Goal: Transaction & Acquisition: Purchase product/service

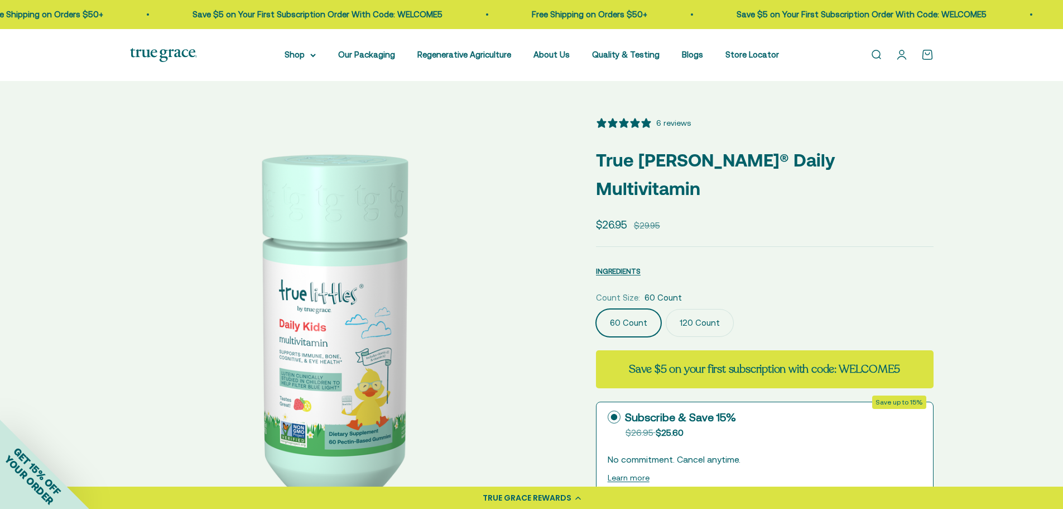
select select "3"
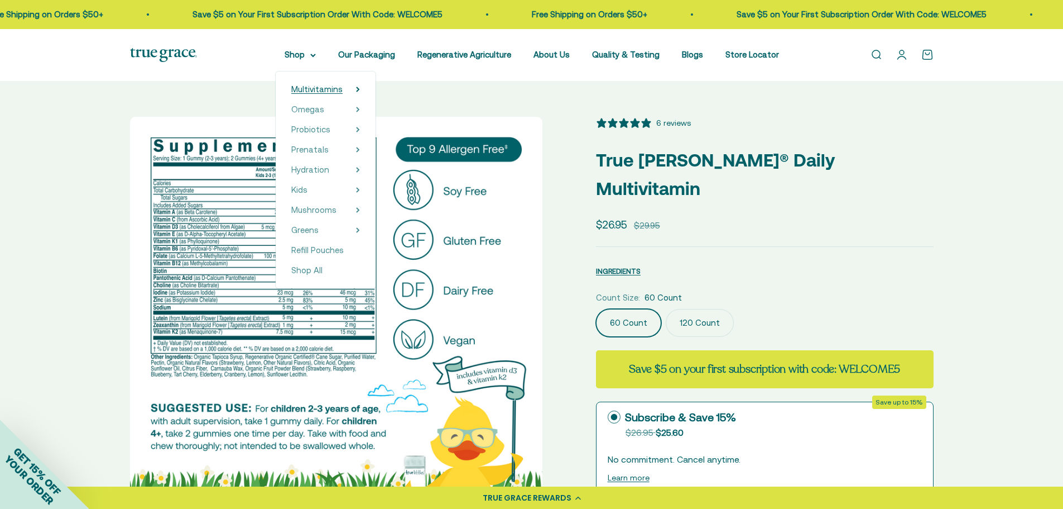
click at [328, 90] on span "Multivitamins" at bounding box center [316, 88] width 51 height 9
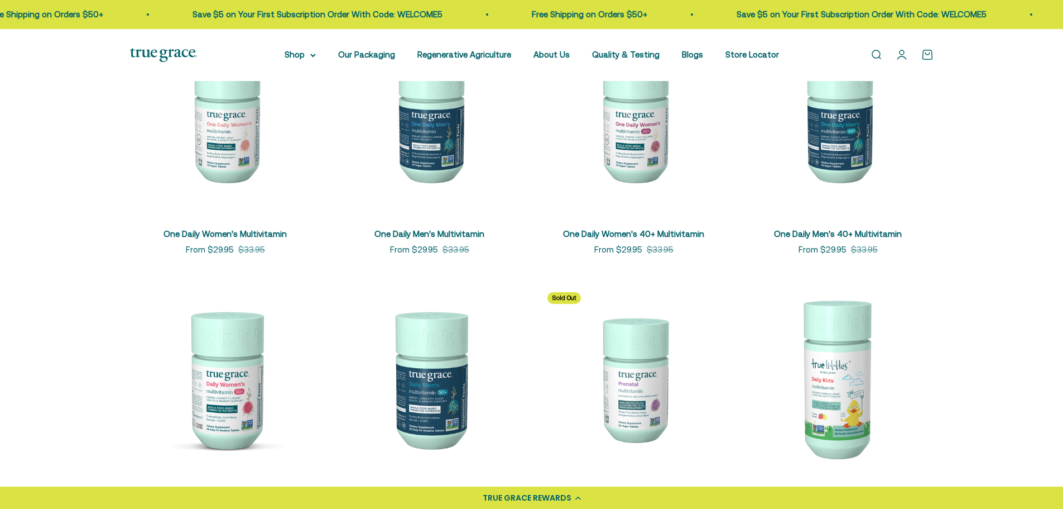
scroll to position [279, 0]
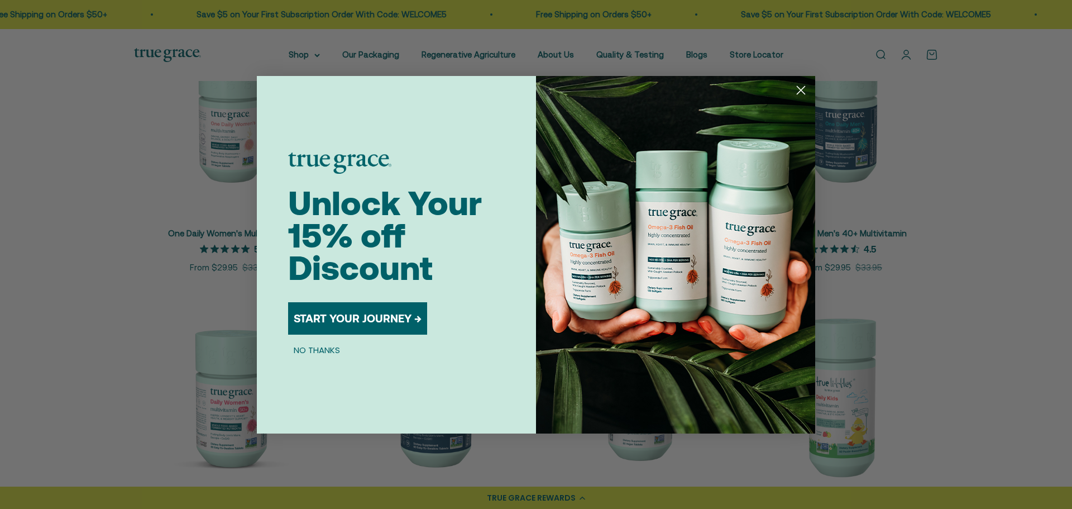
click at [361, 315] on button "START YOUR JOURNEY →" at bounding box center [357, 318] width 139 height 32
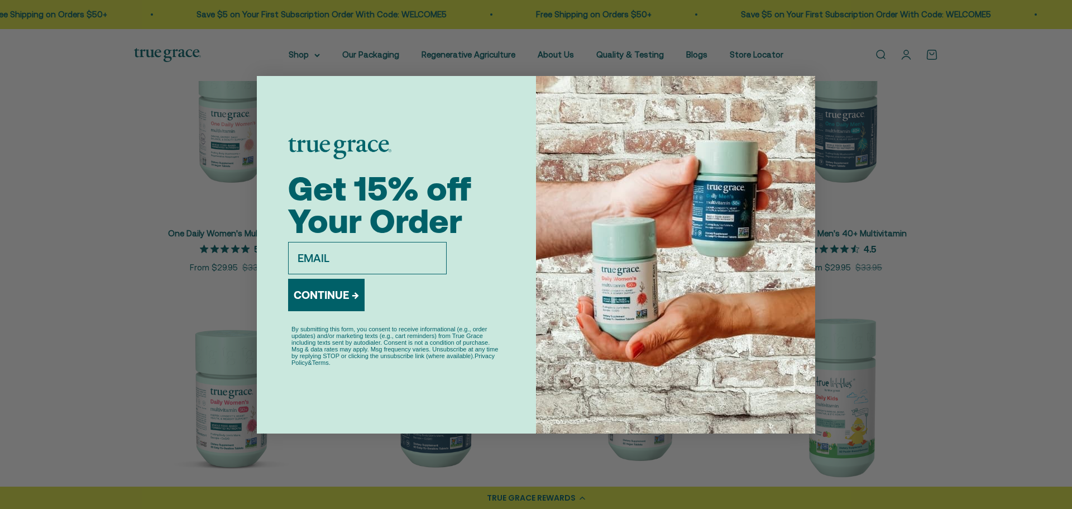
click at [800, 94] on circle "Close dialog" at bounding box center [800, 89] width 18 height 18
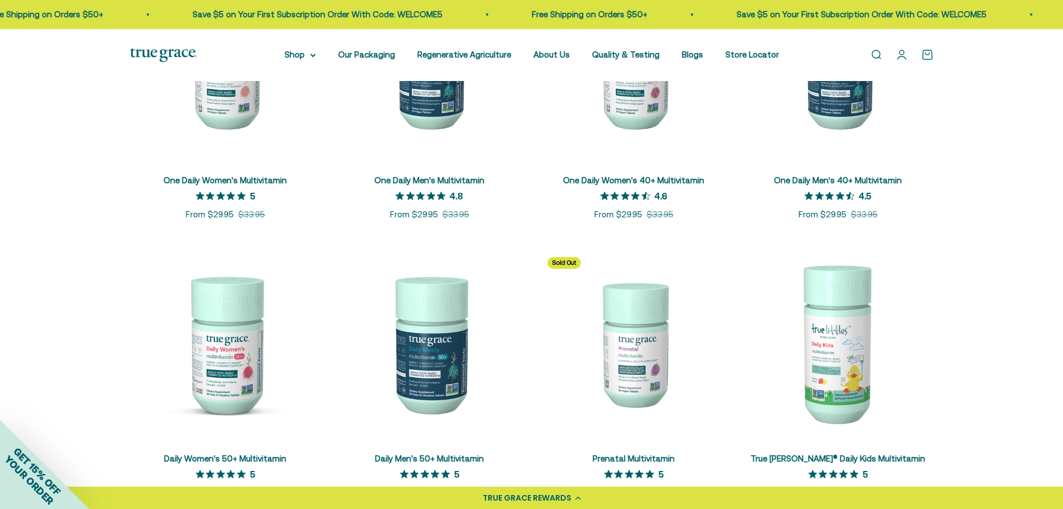
scroll to position [335, 0]
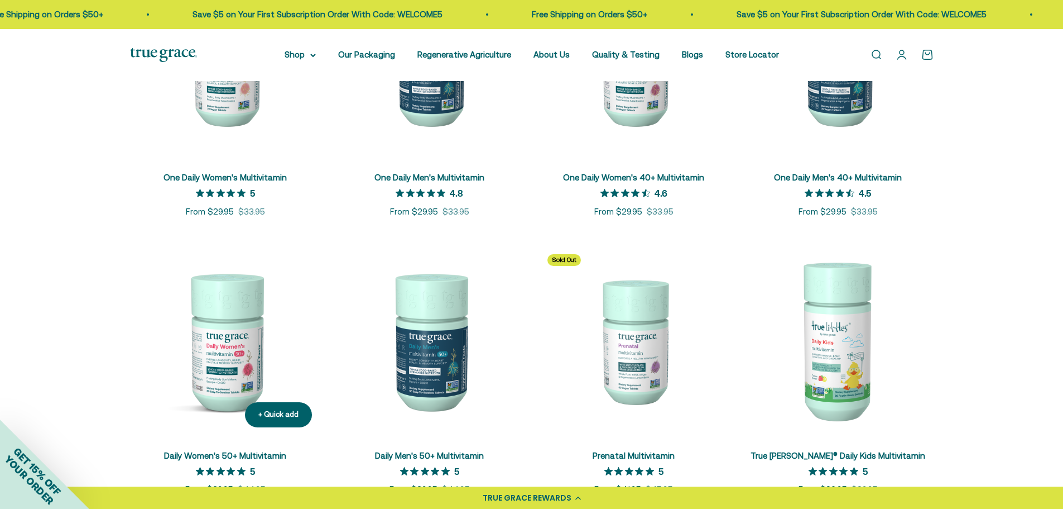
click at [223, 452] on link "Daily Women's 50+ Multivitamin" at bounding box center [225, 454] width 122 height 9
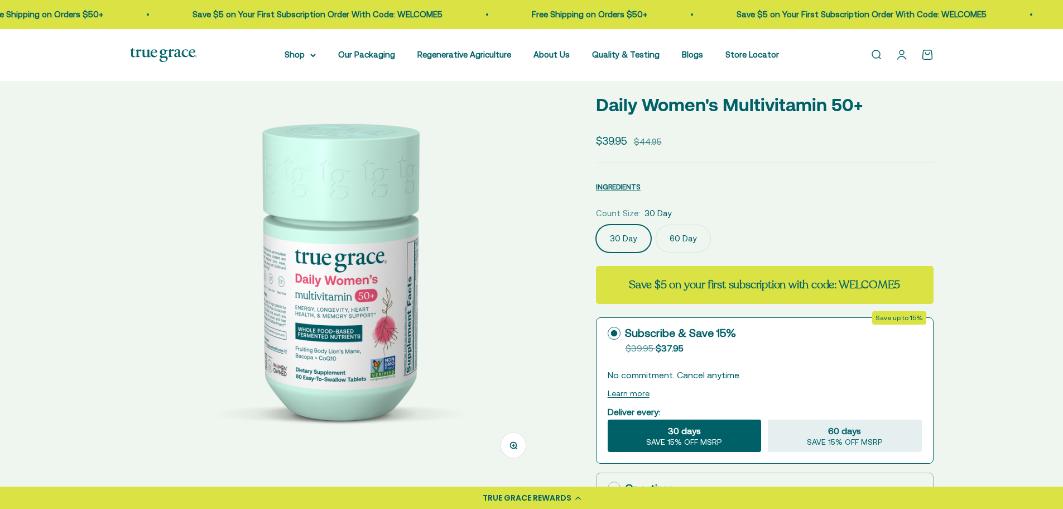
select select "3"
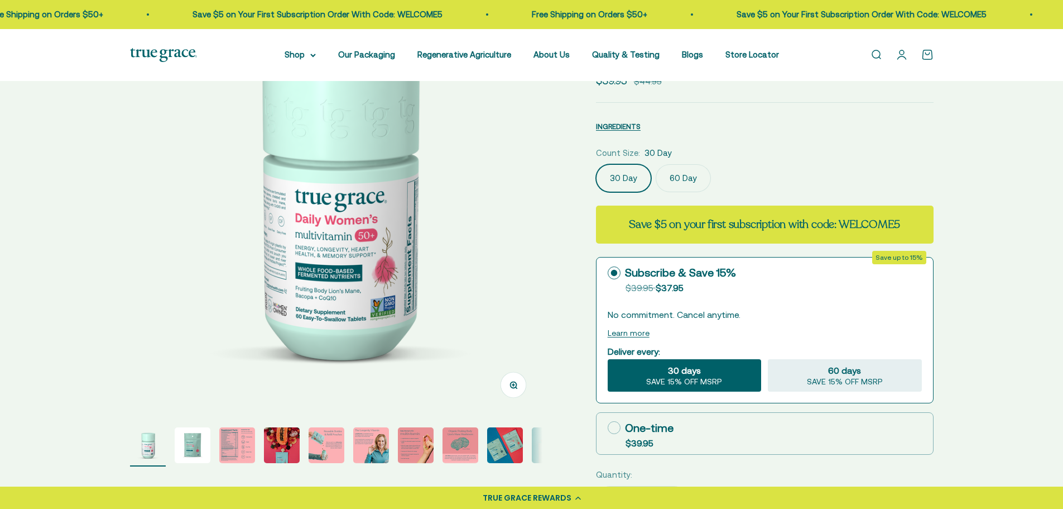
scroll to position [112, 0]
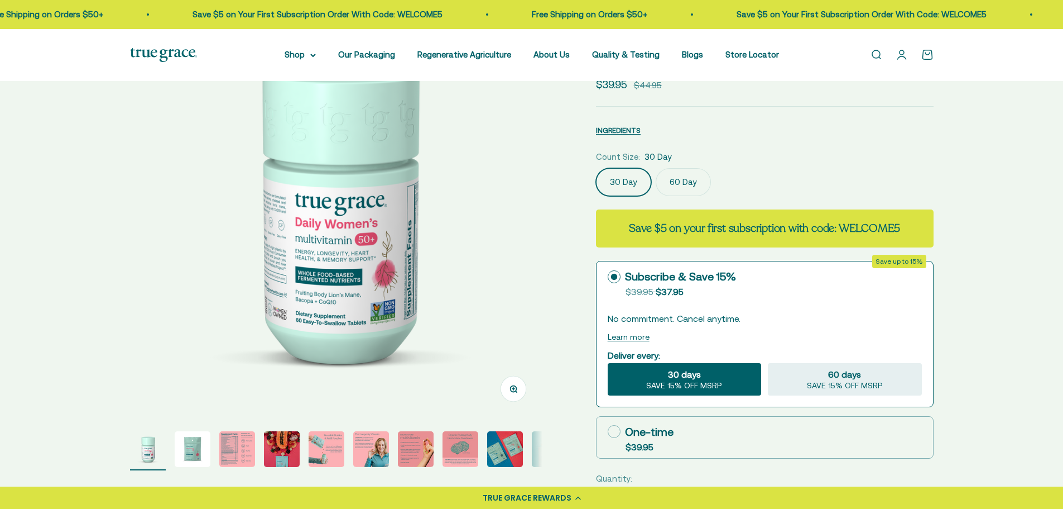
click at [235, 452] on img "Go to item 3" at bounding box center [237, 449] width 36 height 36
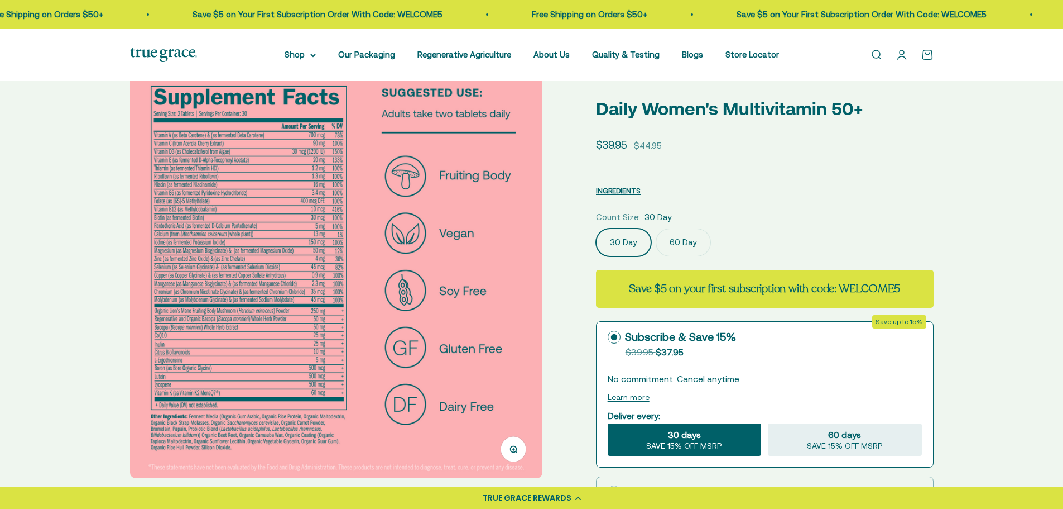
scroll to position [56, 0]
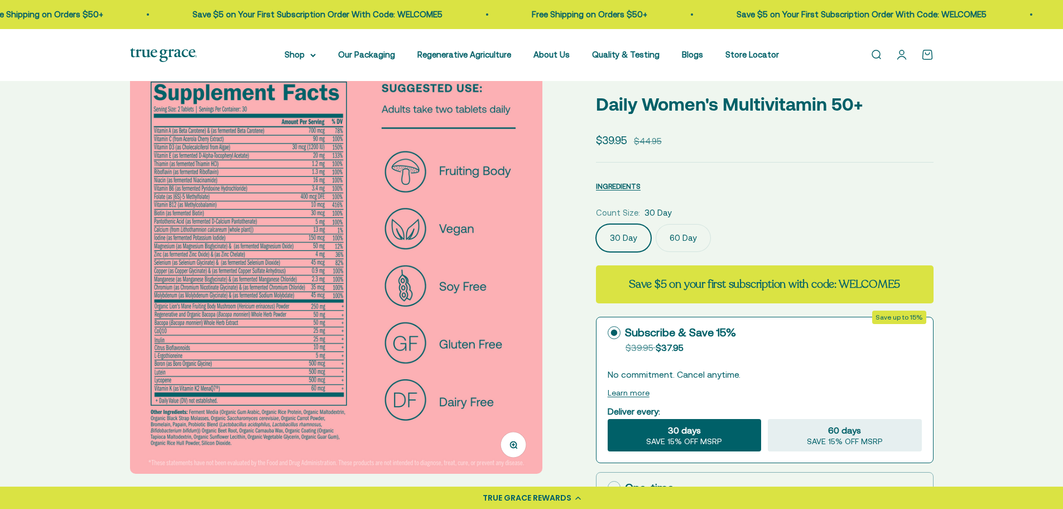
click at [684, 235] on label "60 Day" at bounding box center [683, 238] width 55 height 28
click at [596, 224] on input "60 Day" at bounding box center [596, 223] width 1 height 1
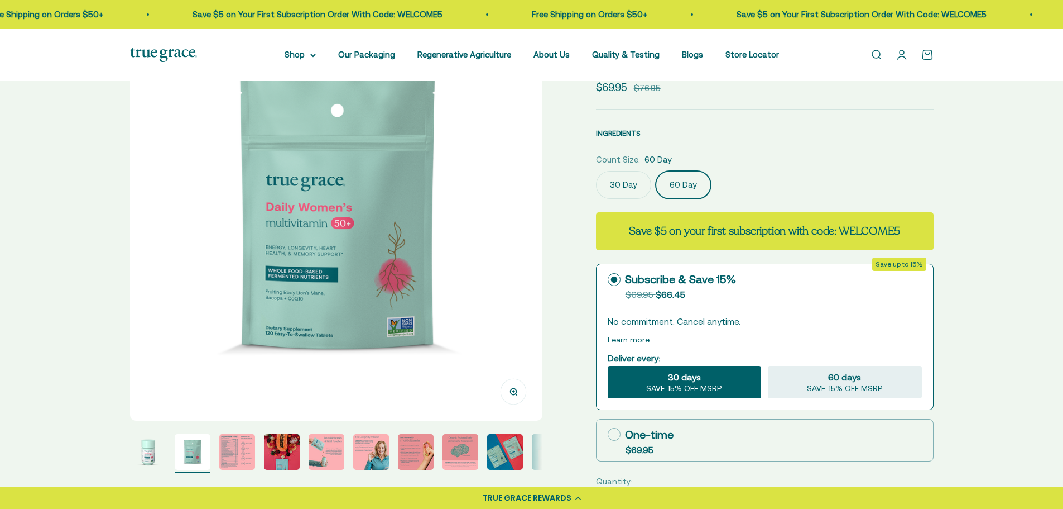
scroll to position [112, 0]
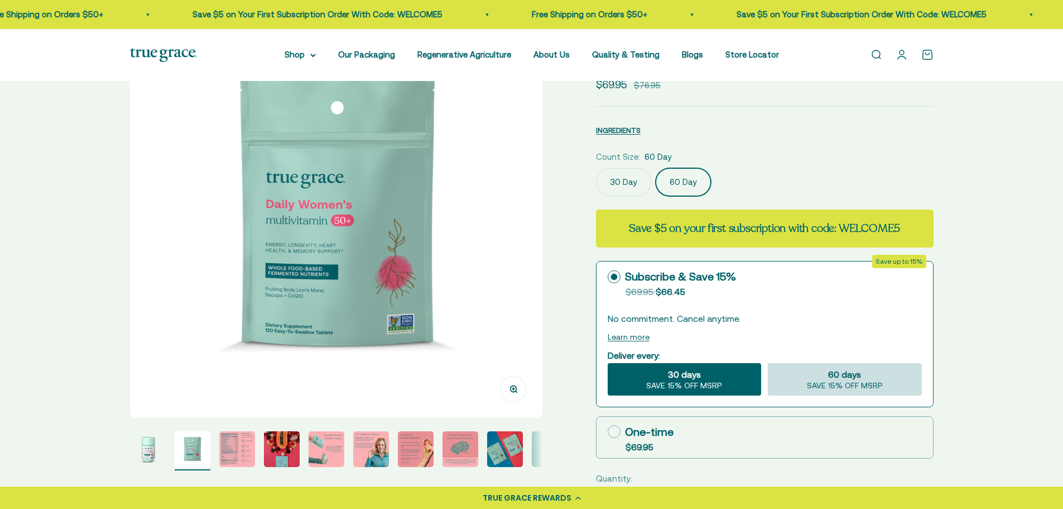
click at [850, 372] on span "60 days" at bounding box center [844, 373] width 33 height 13
click at [768, 363] on input "60 days SAVE 15% OFF MSRP" at bounding box center [767, 362] width 1 height 1
radio input "true"
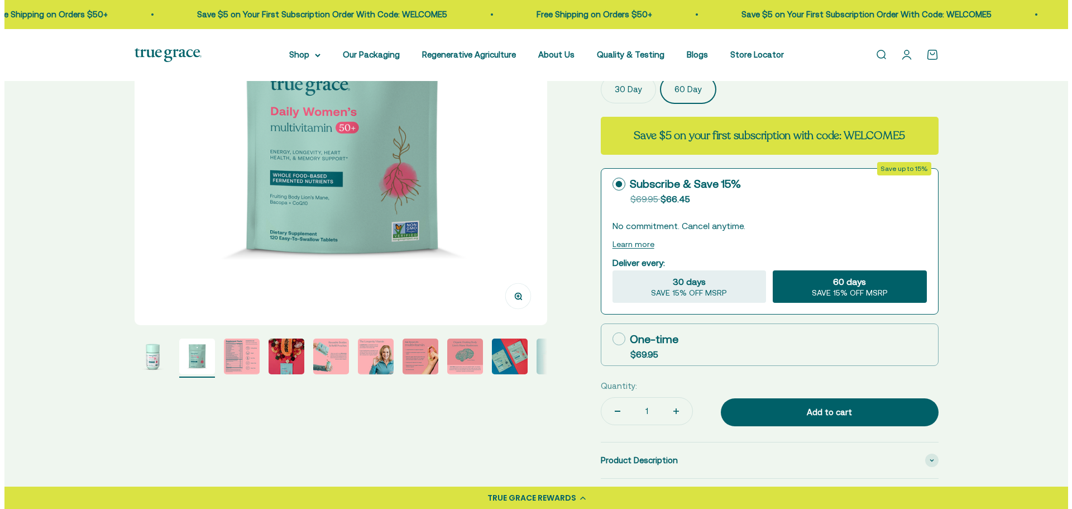
scroll to position [223, 0]
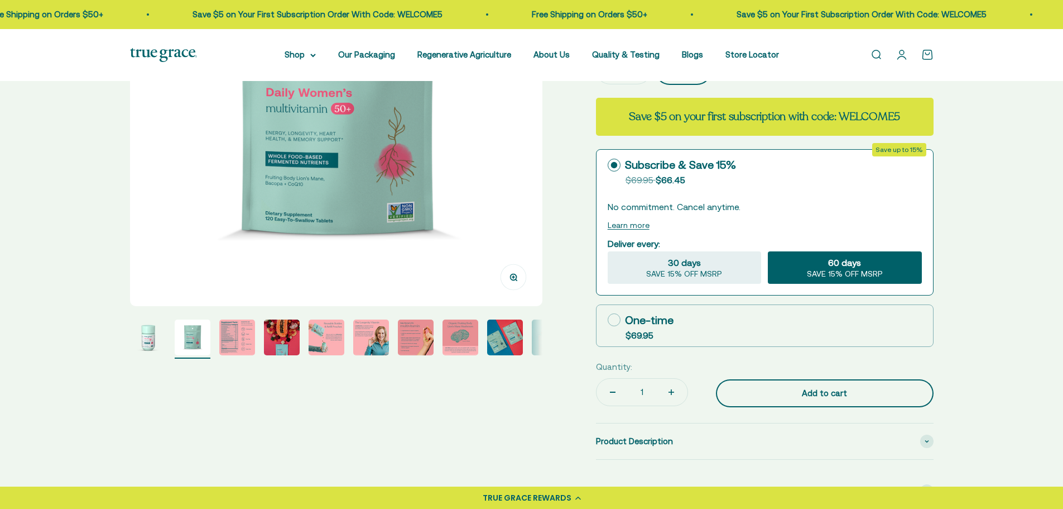
click at [828, 391] on div "Add to cart" at bounding box center [824, 392] width 173 height 13
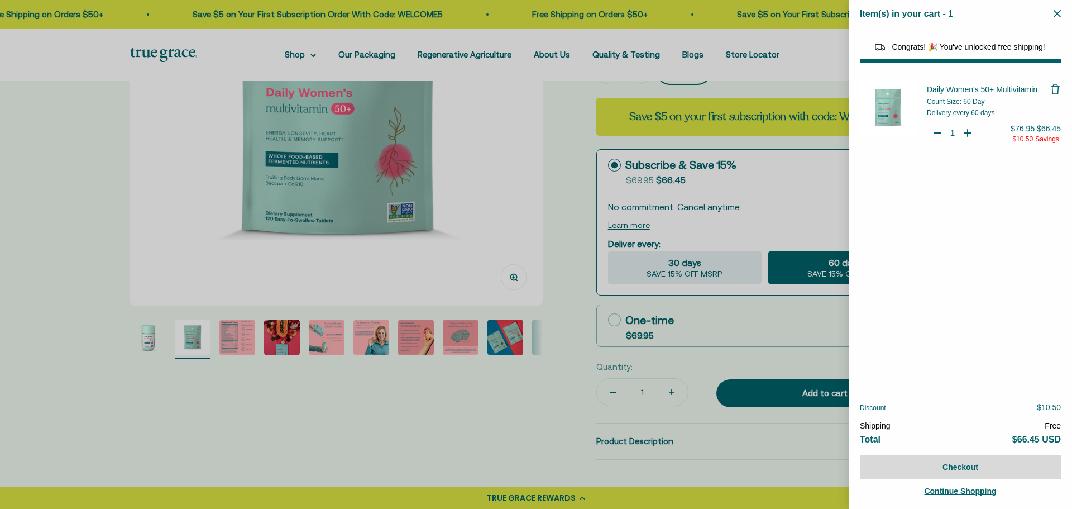
select select "44882812010710"
select select "44878154563798"
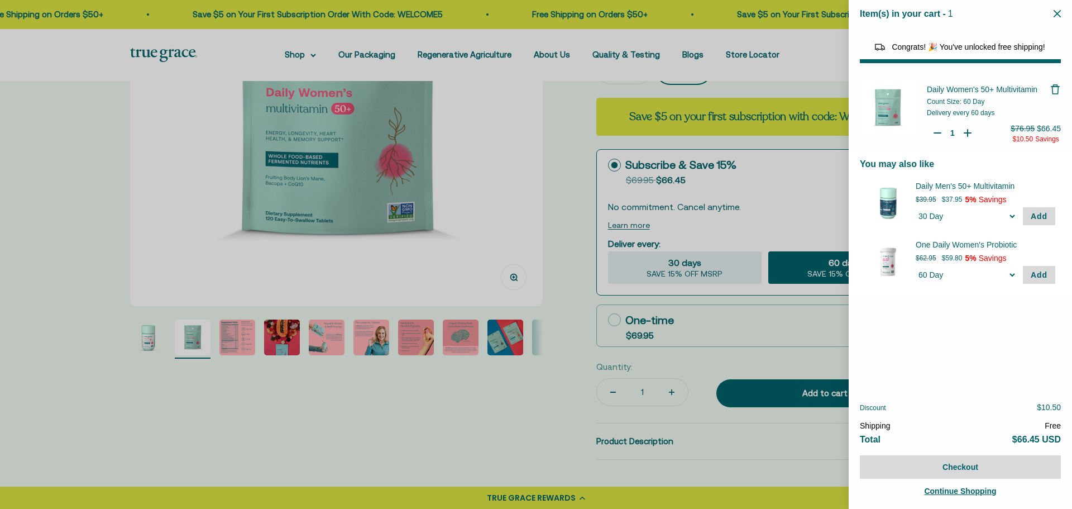
click at [965, 488] on span "Continue Shopping" at bounding box center [960, 490] width 72 height 9
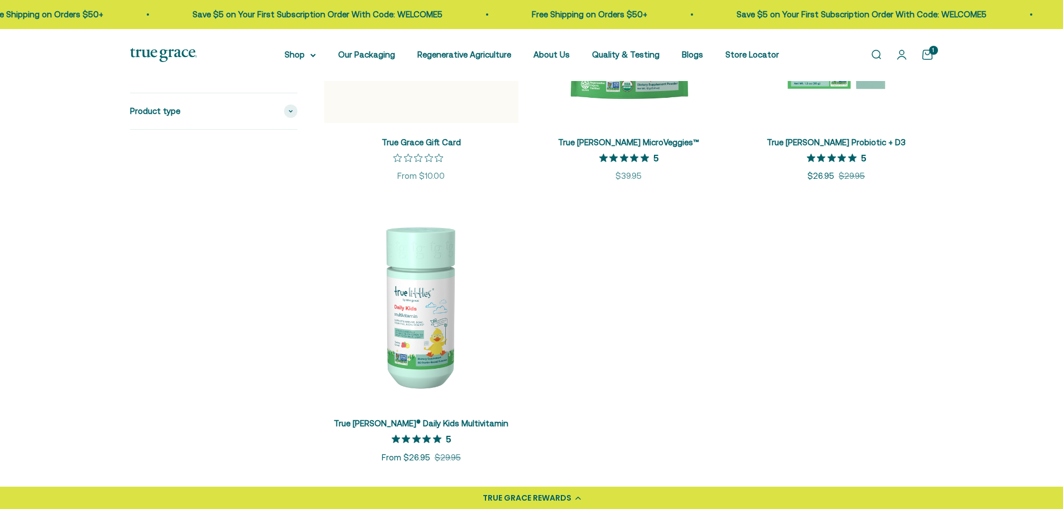
scroll to position [2009, 0]
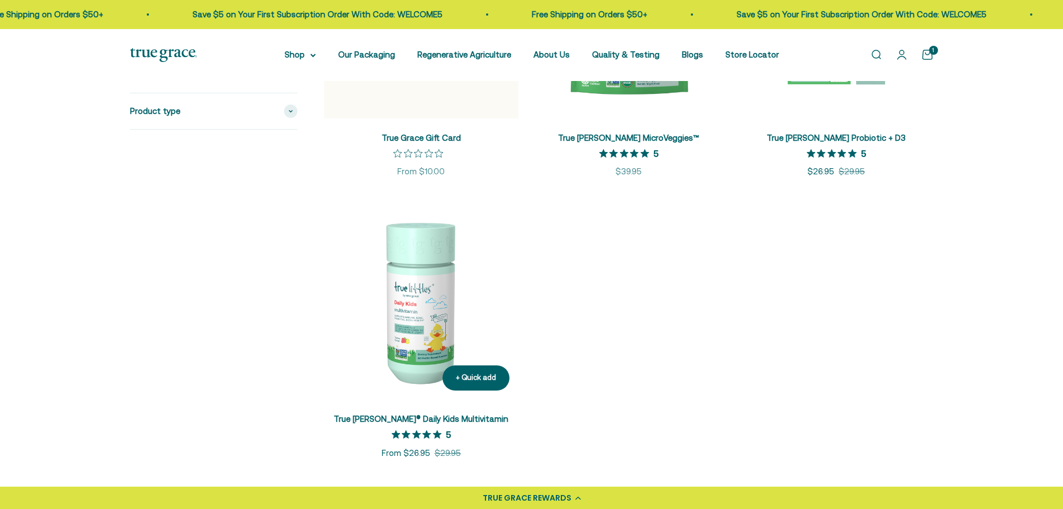
click at [452, 415] on link "True [PERSON_NAME]® Daily Kids Multivitamin" at bounding box center [421, 418] width 175 height 9
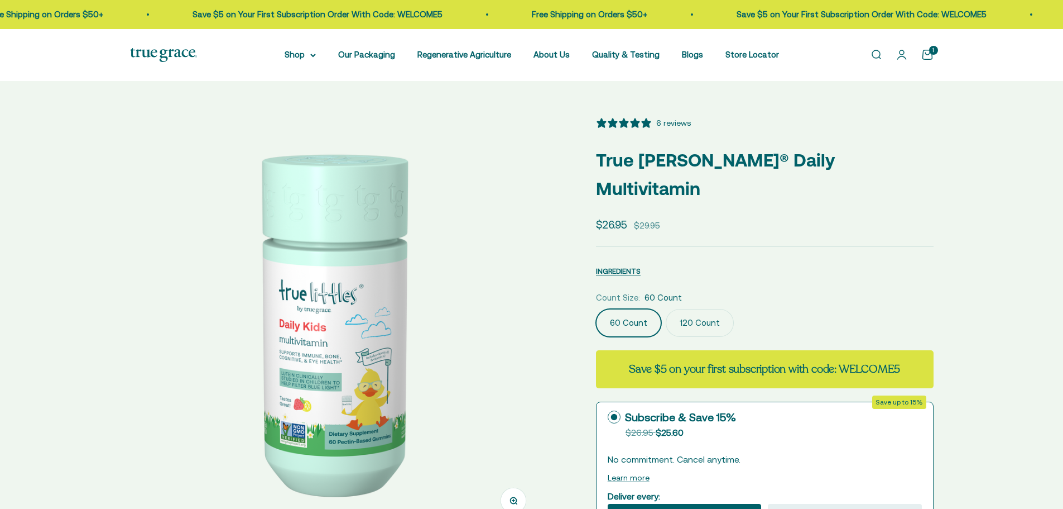
select select "3"
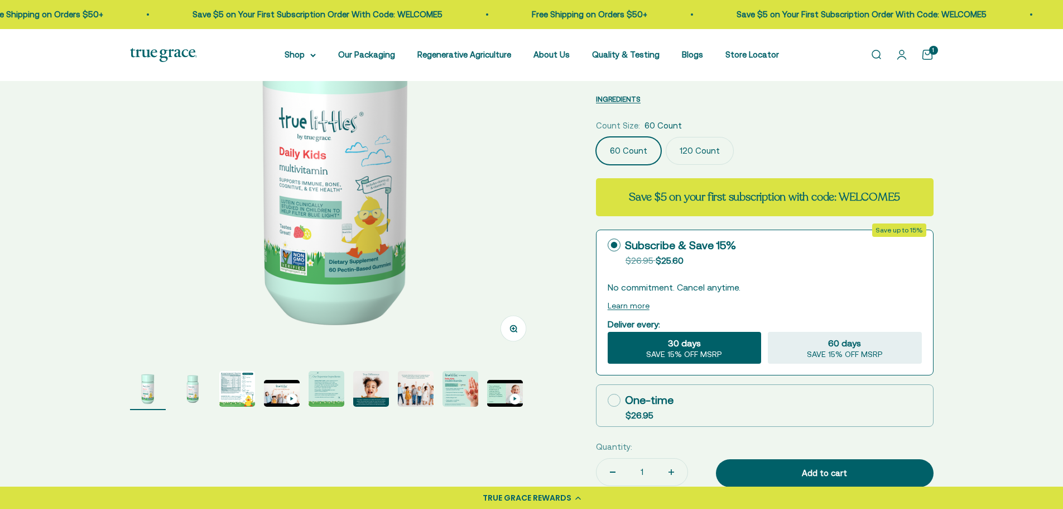
scroll to position [167, 0]
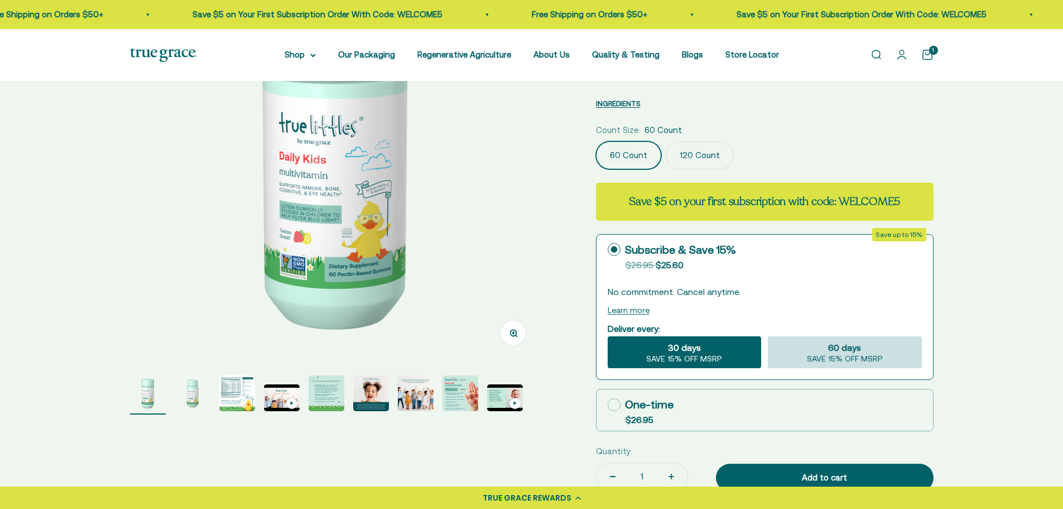
click at [819, 336] on div "60 days SAVE 15% OFF MSRP" at bounding box center [844, 352] width 153 height 32
click at [768, 335] on input "60 days SAVE 15% OFF MSRP" at bounding box center [767, 335] width 1 height 1
radio input "true"
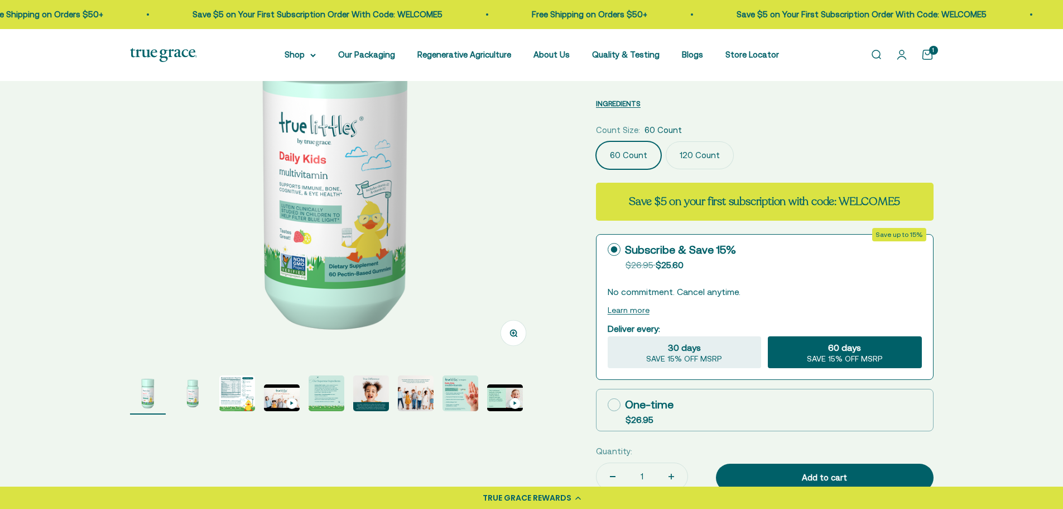
click at [819, 285] on p "No commitment. Cancel anytime." at bounding box center [765, 291] width 314 height 13
click at [703, 141] on label "120 Count" at bounding box center [700, 155] width 68 height 28
click at [596, 141] on input "120 Count" at bounding box center [596, 141] width 1 height 1
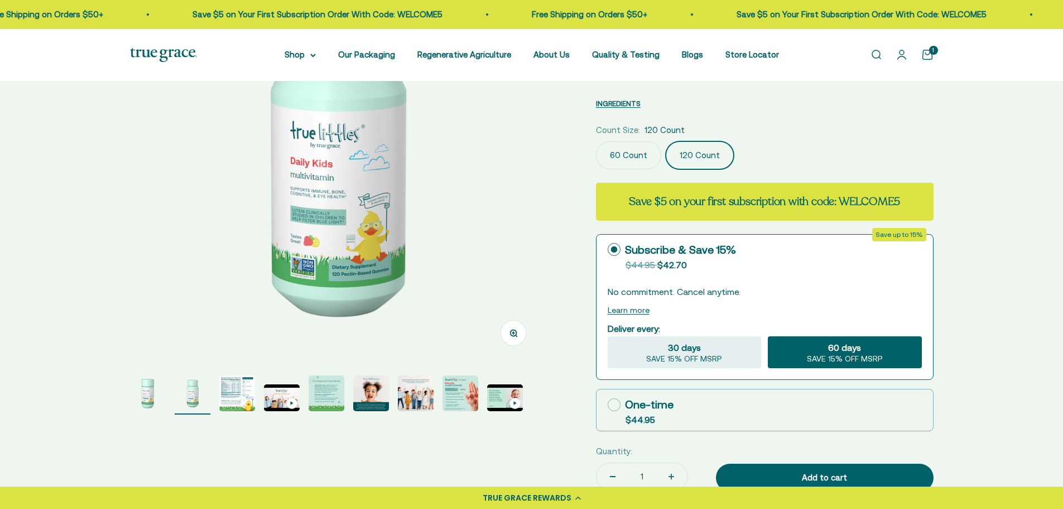
click at [633, 141] on label "60 Count" at bounding box center [628, 155] width 65 height 28
click at [596, 141] on input "60 Count" at bounding box center [596, 141] width 1 height 1
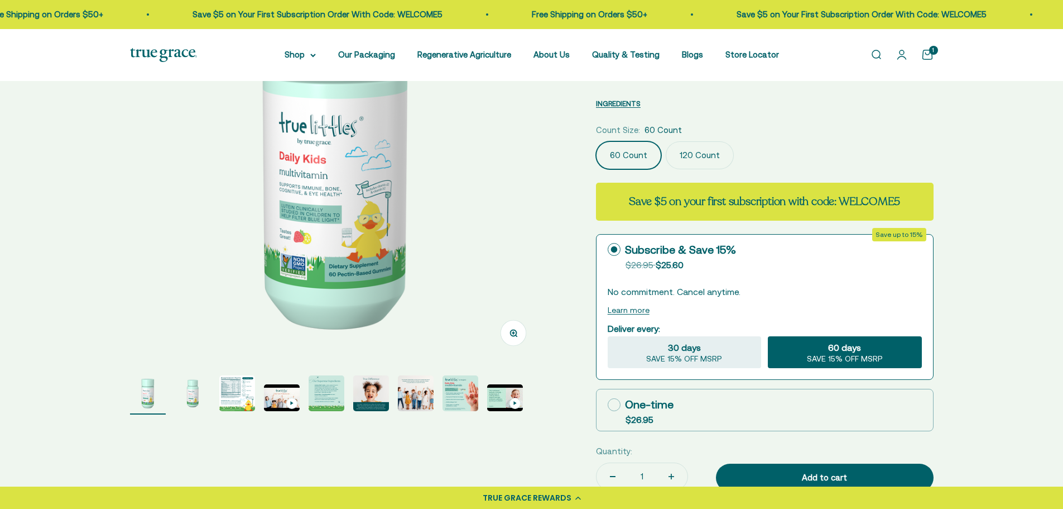
click at [678, 141] on label "120 Count" at bounding box center [700, 155] width 68 height 28
click at [596, 141] on input "120 Count" at bounding box center [596, 141] width 1 height 1
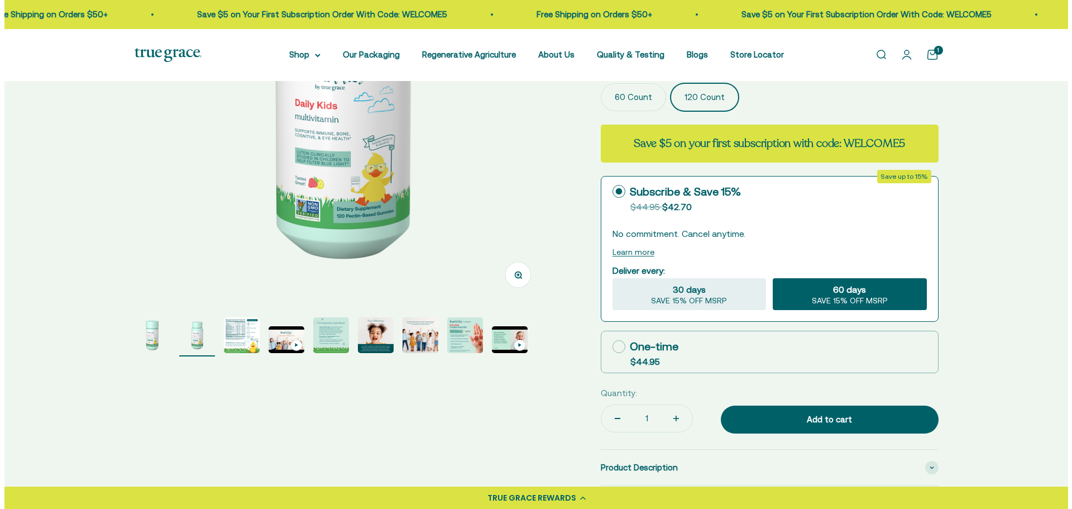
scroll to position [223, 0]
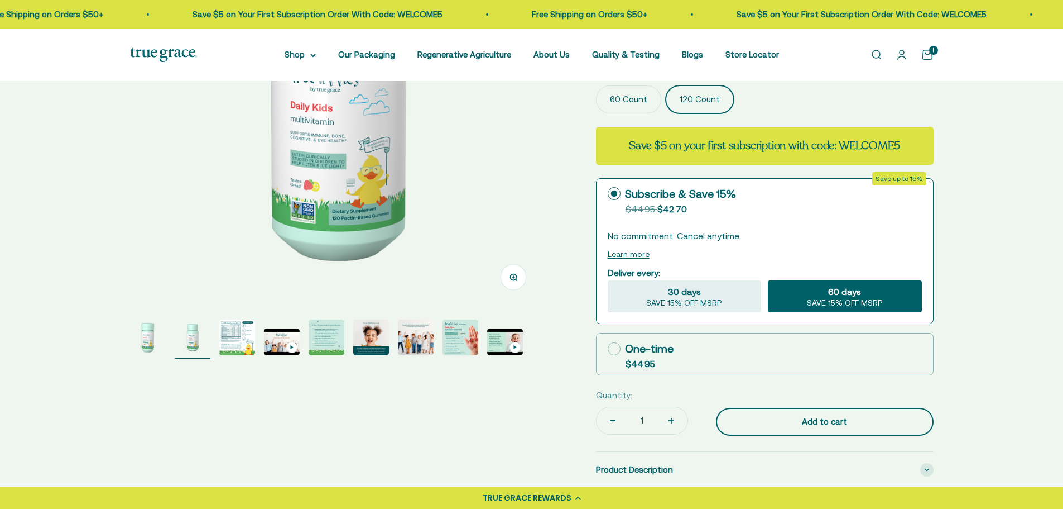
click at [829, 415] on div "Add to cart" at bounding box center [824, 421] width 173 height 13
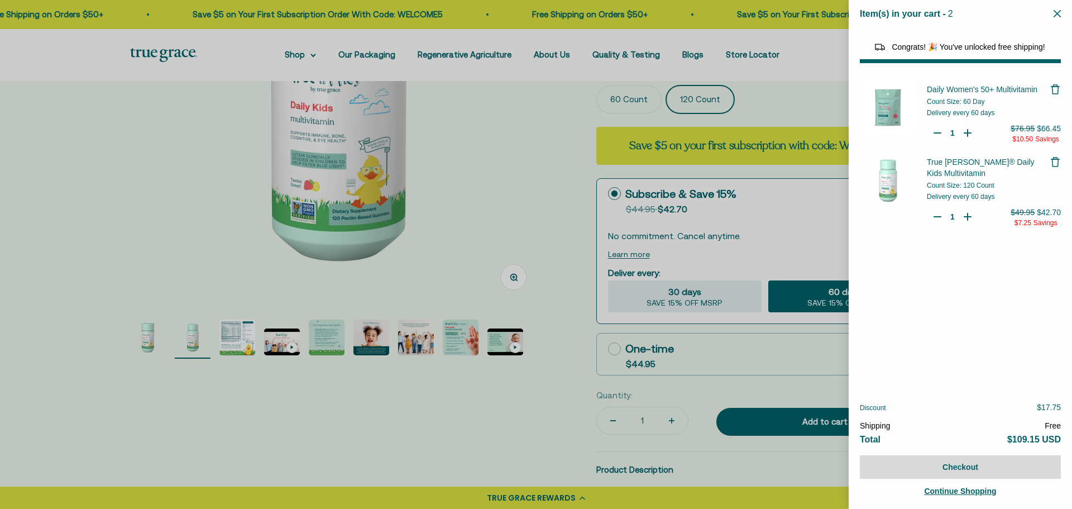
select select "44882812010710"
select select "44878154563798"
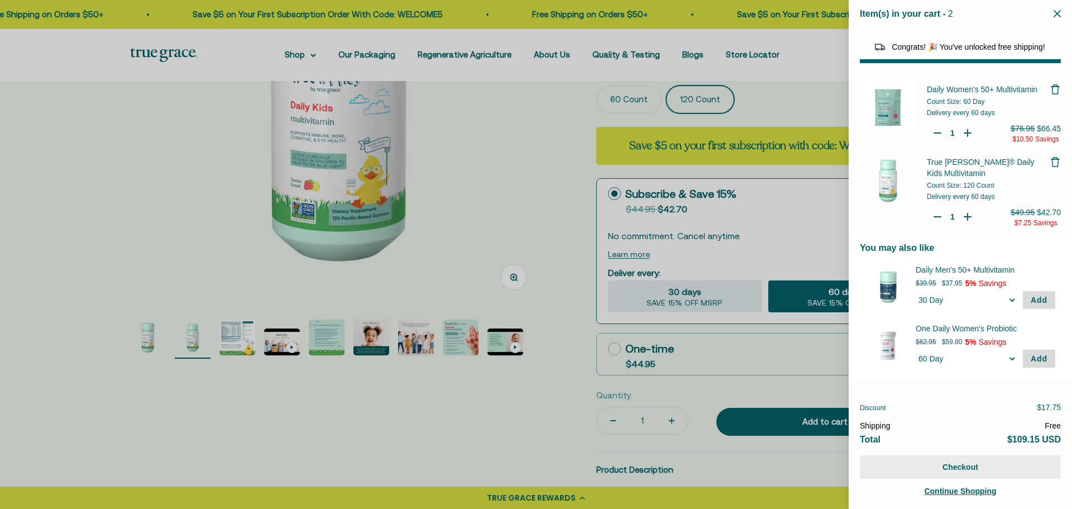
click at [960, 466] on button "Checkout" at bounding box center [960, 466] width 201 height 23
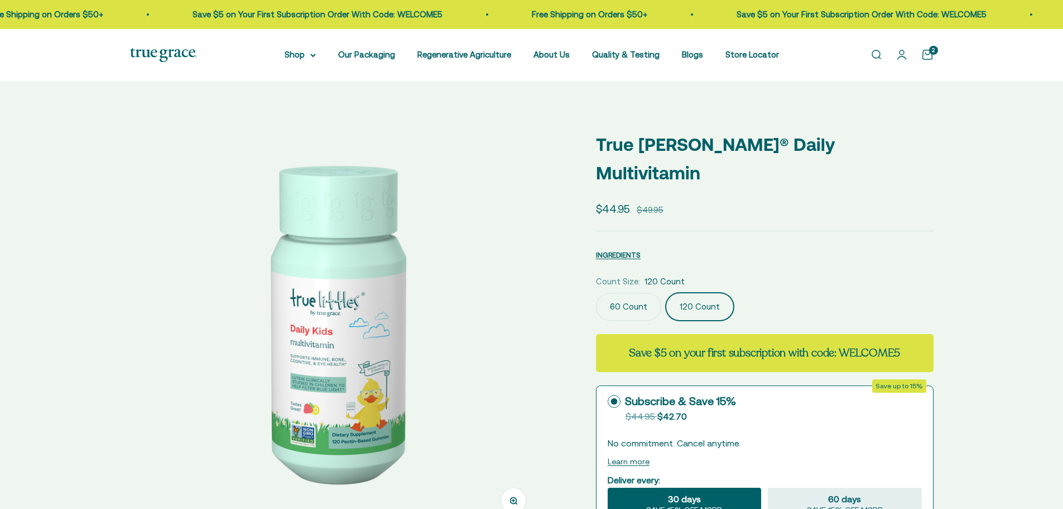
select select "3"
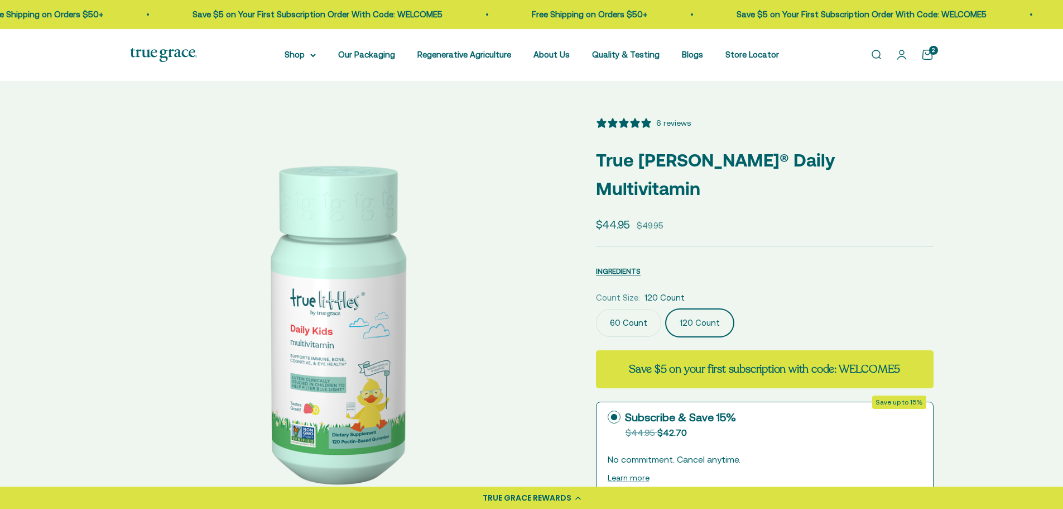
click at [166, 51] on img at bounding box center [163, 55] width 67 height 14
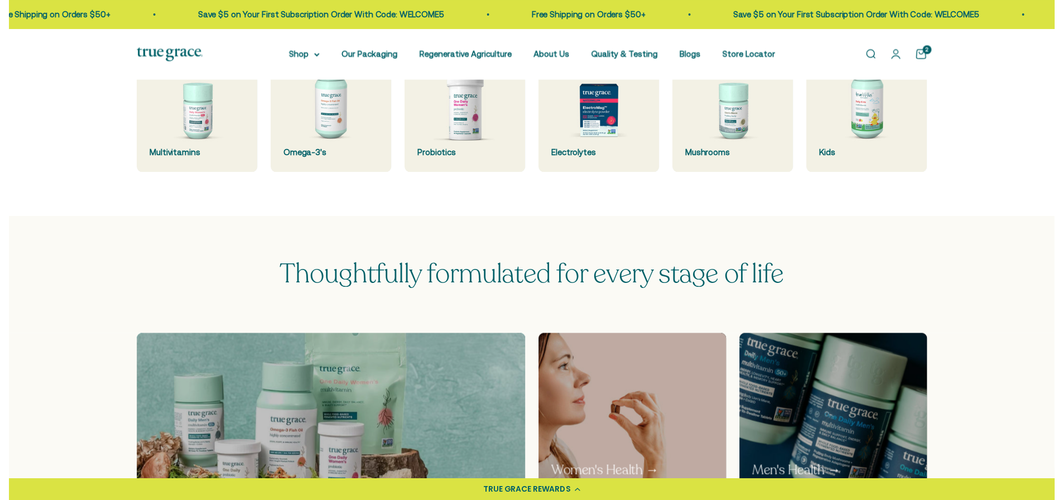
scroll to position [391, 0]
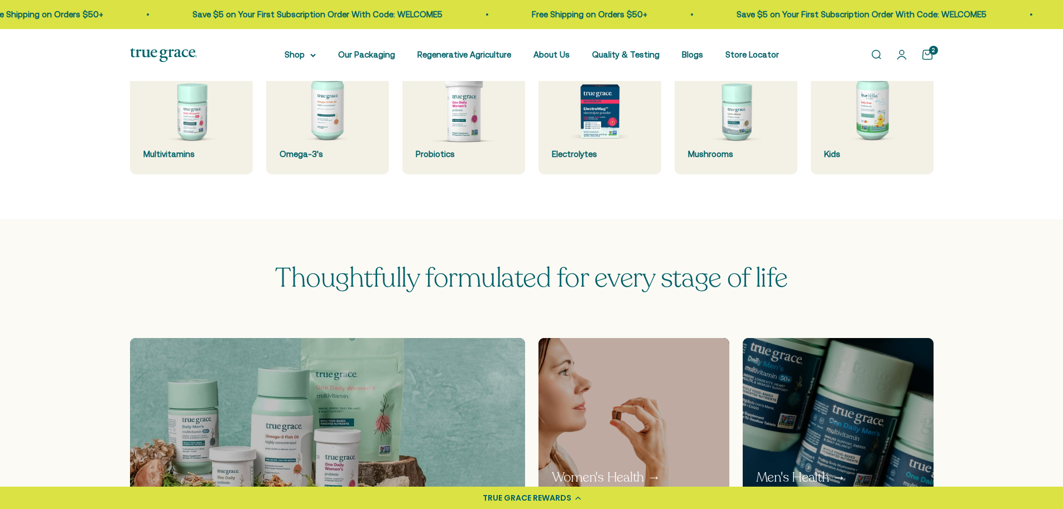
click at [930, 54] on div "2" at bounding box center [933, 50] width 9 height 9
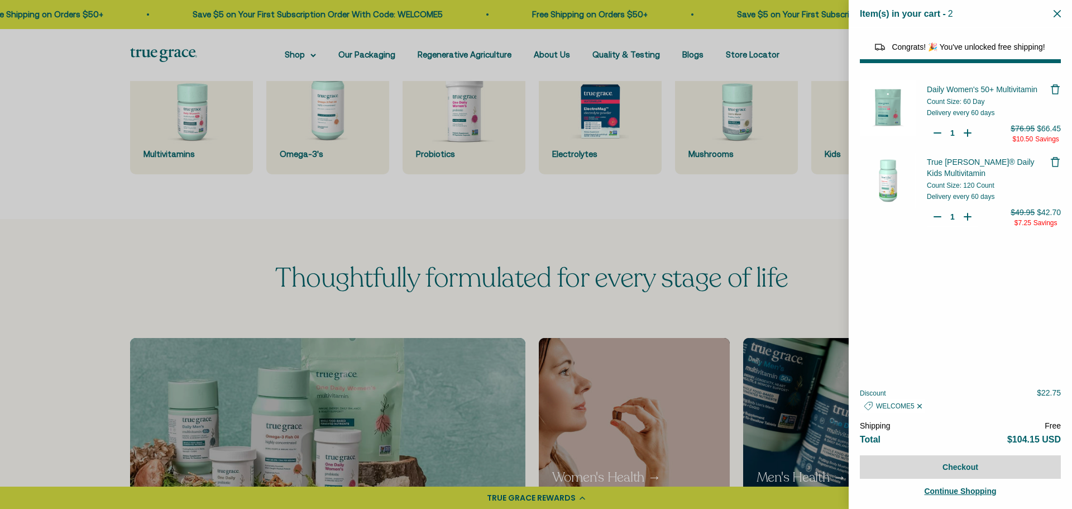
select select "44882812010710"
select select "44878154563798"
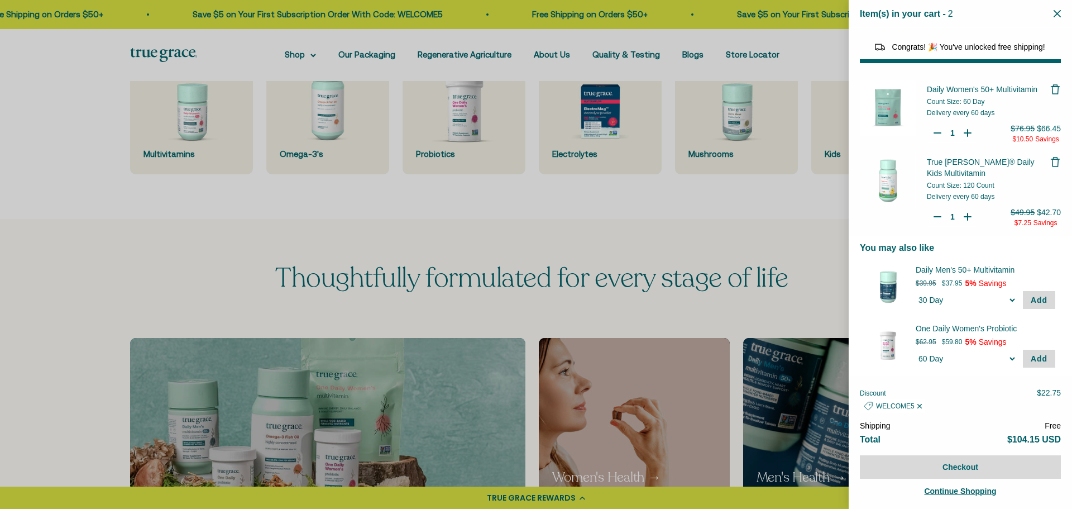
click at [1058, 13] on icon "Close" at bounding box center [1056, 13] width 7 height 7
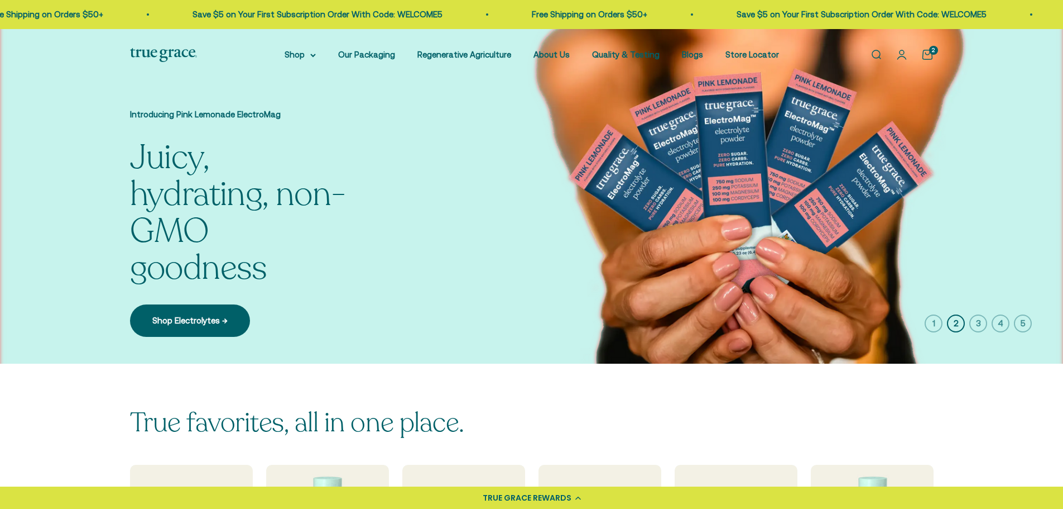
click at [575, 498] on icon at bounding box center [578, 497] width 6 height 3
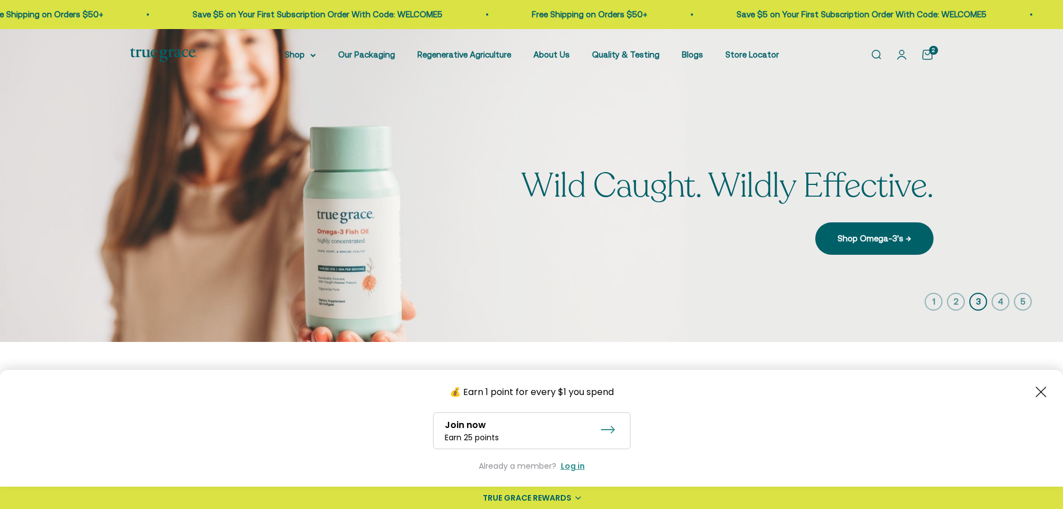
click at [607, 428] on icon at bounding box center [608, 429] width 15 height 8
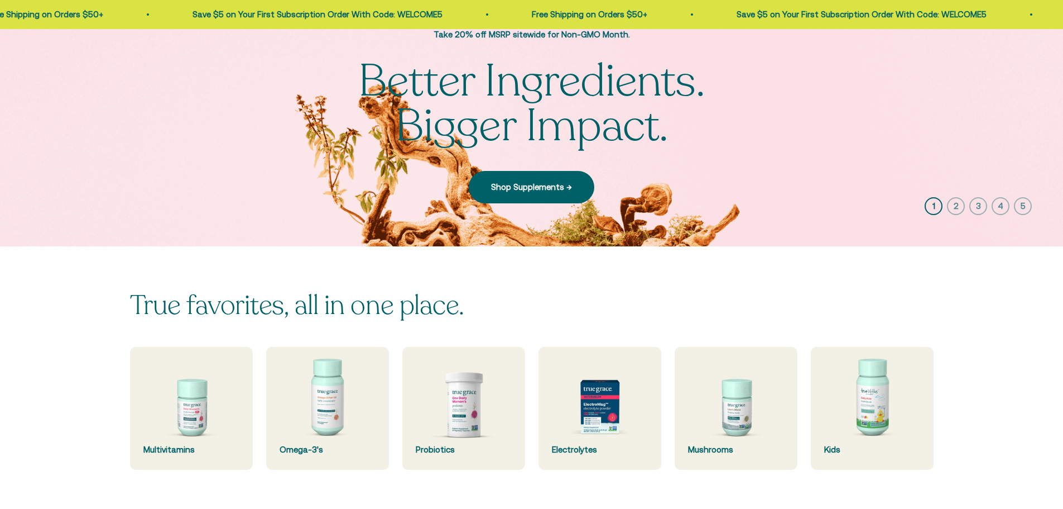
scroll to position [112, 0]
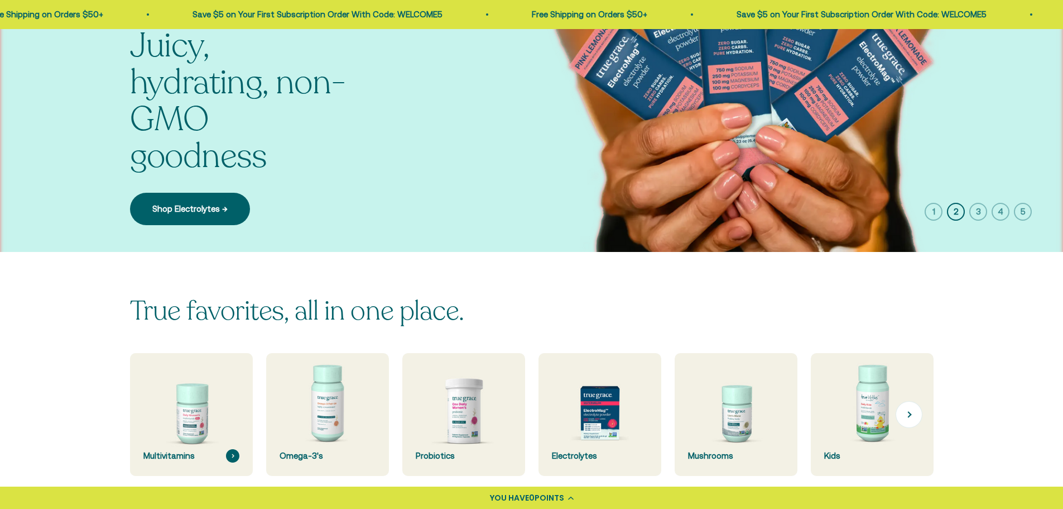
click at [169, 455] on div "Multivitamins" at bounding box center [191, 455] width 96 height 13
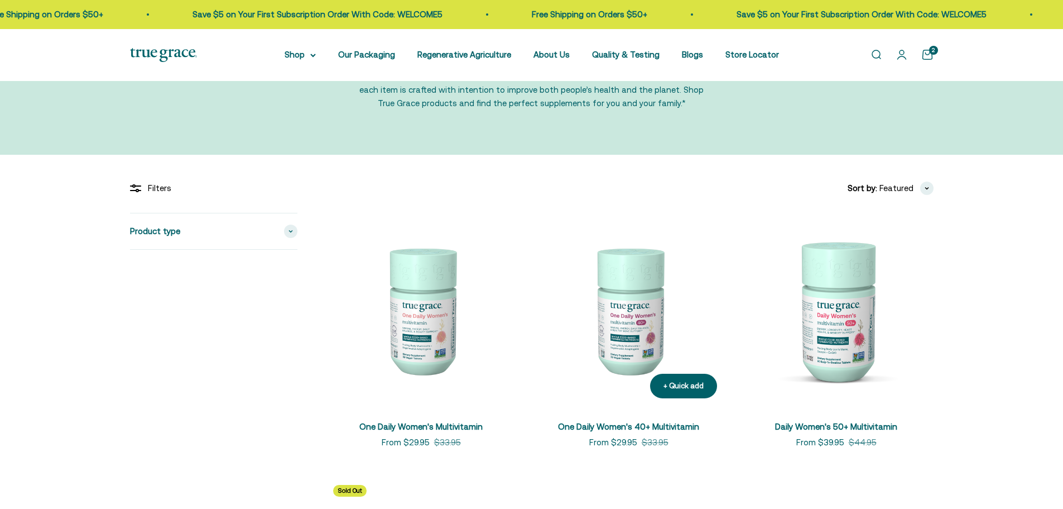
scroll to position [223, 0]
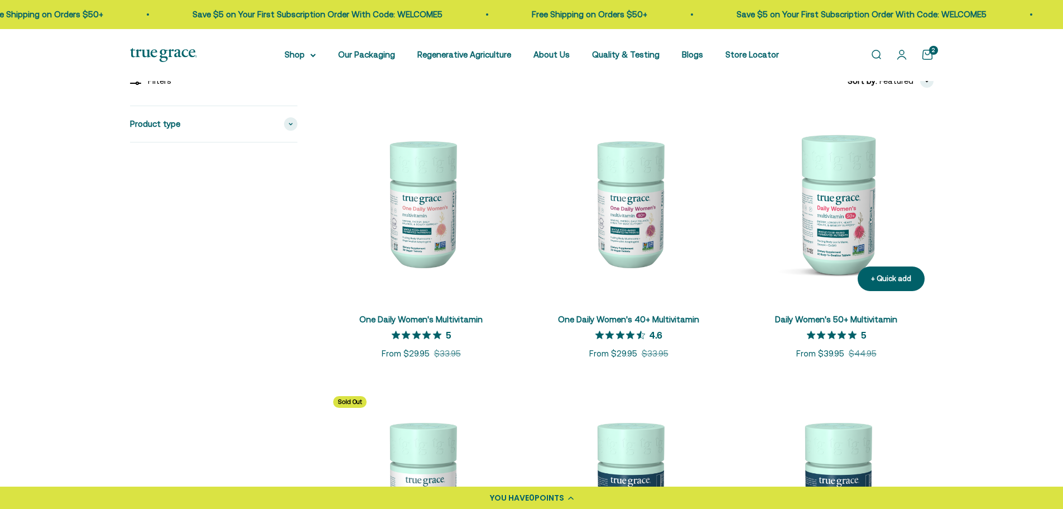
click at [846, 319] on link "Daily Women's 50+ Multivitamin" at bounding box center [836, 318] width 122 height 9
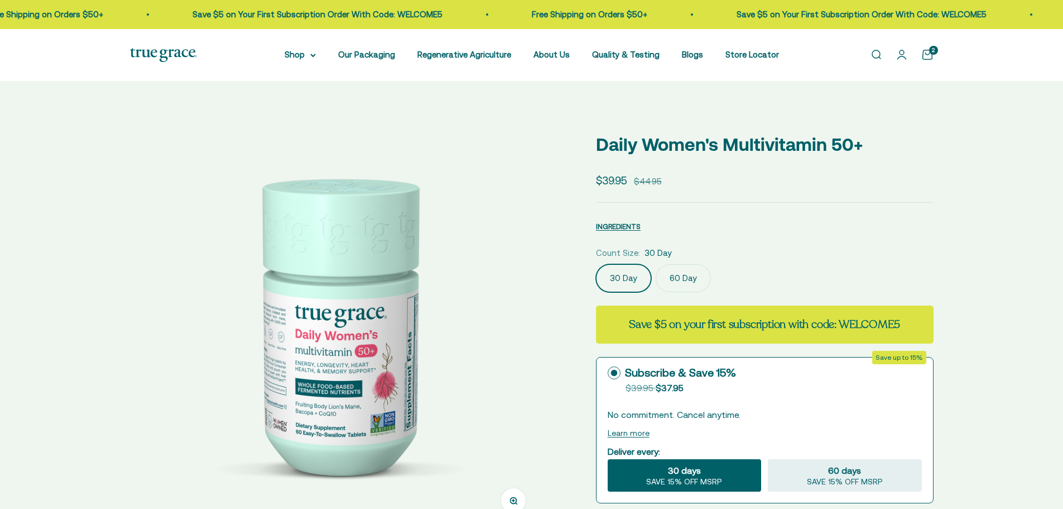
select select "3"
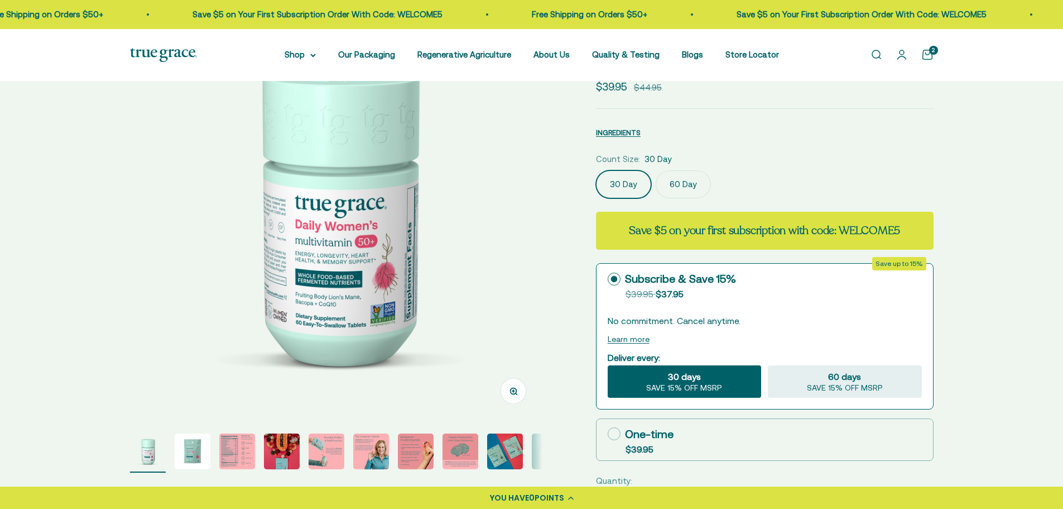
scroll to position [112, 0]
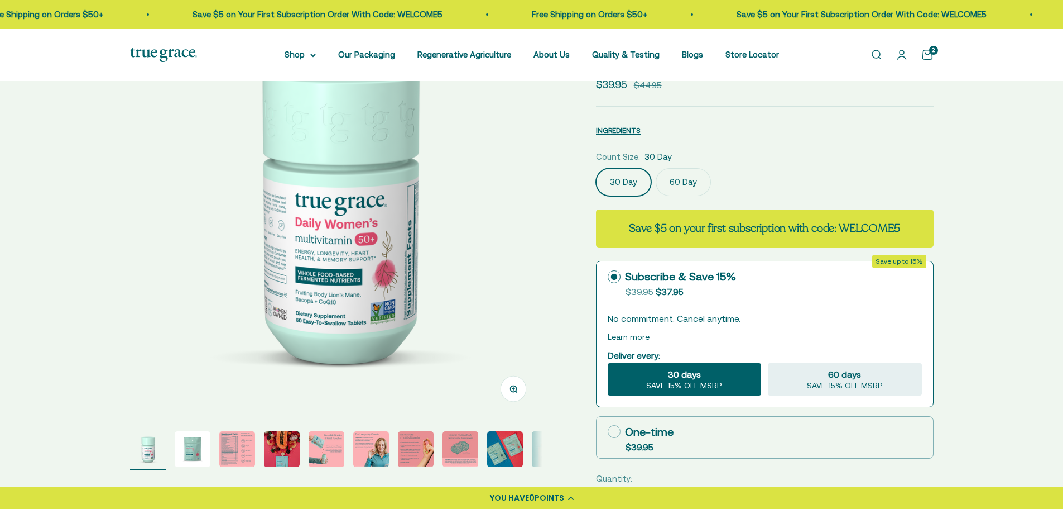
click at [677, 183] on label "60 Day" at bounding box center [683, 182] width 55 height 28
click at [596, 168] on input "60 Day" at bounding box center [596, 167] width 1 height 1
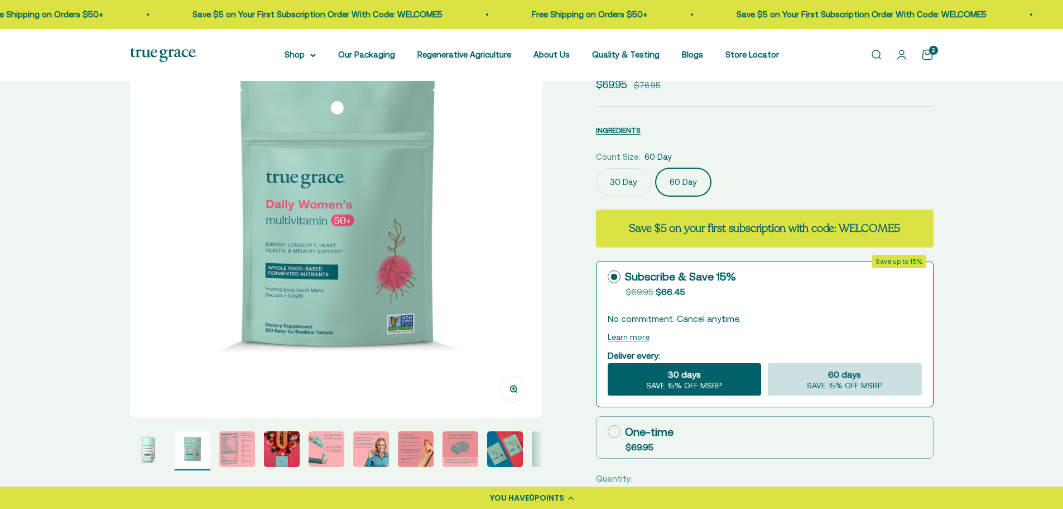
click at [845, 373] on span "60 days" at bounding box center [844, 373] width 33 height 13
click at [768, 363] on input "60 days SAVE 15% OFF MSRP" at bounding box center [767, 362] width 1 height 1
radio input "true"
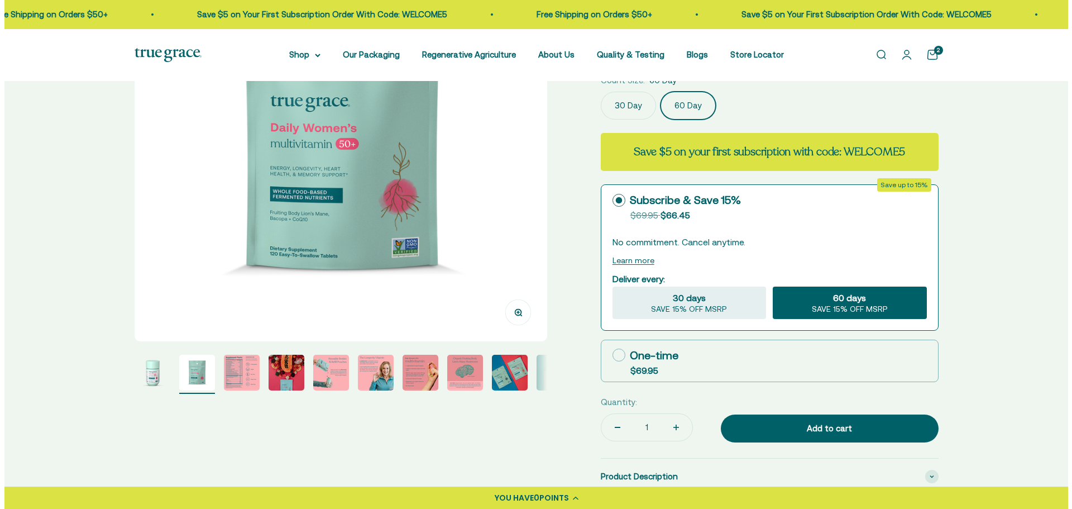
scroll to position [223, 0]
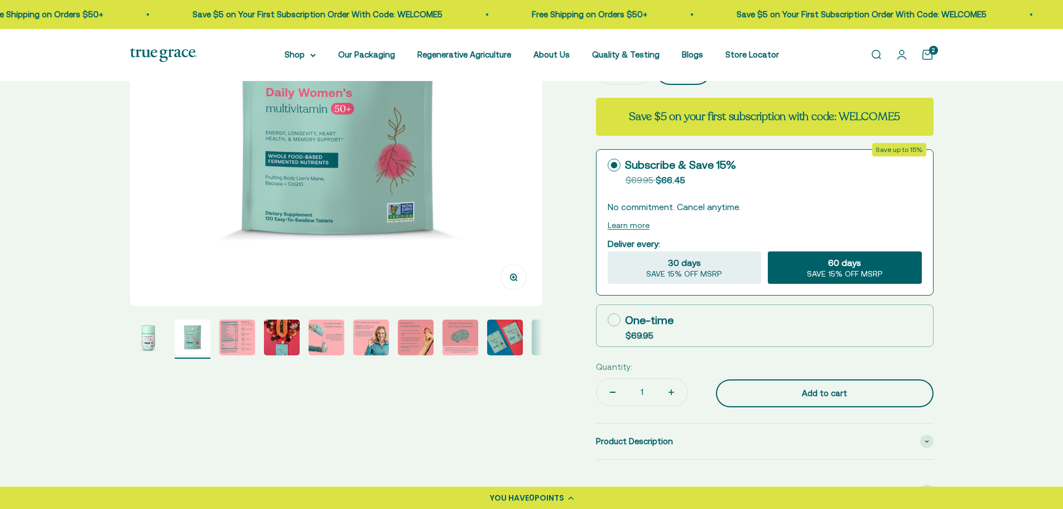
click at [843, 394] on div "Add to cart" at bounding box center [824, 392] width 173 height 13
type input "2"
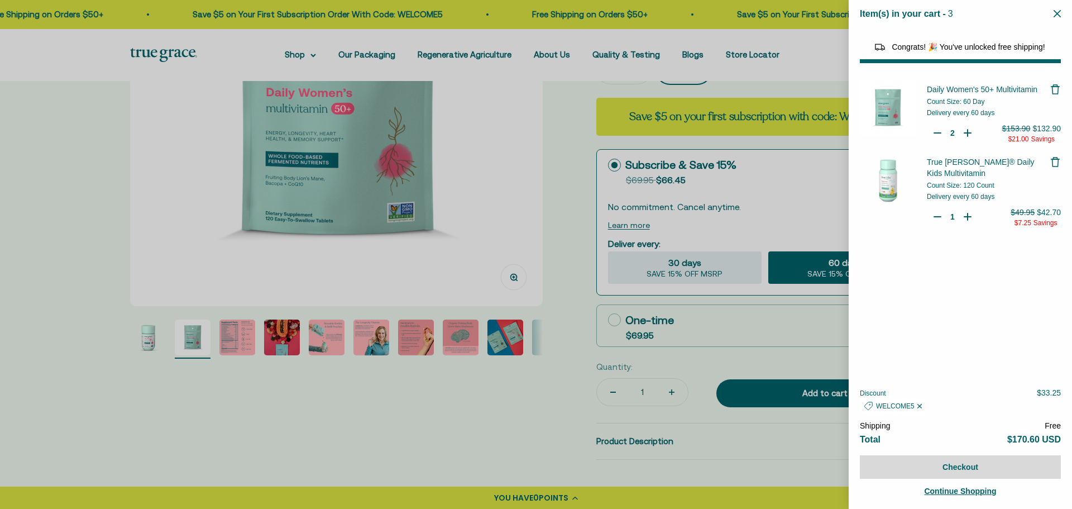
select select "44882812010710"
select select "44878154563798"
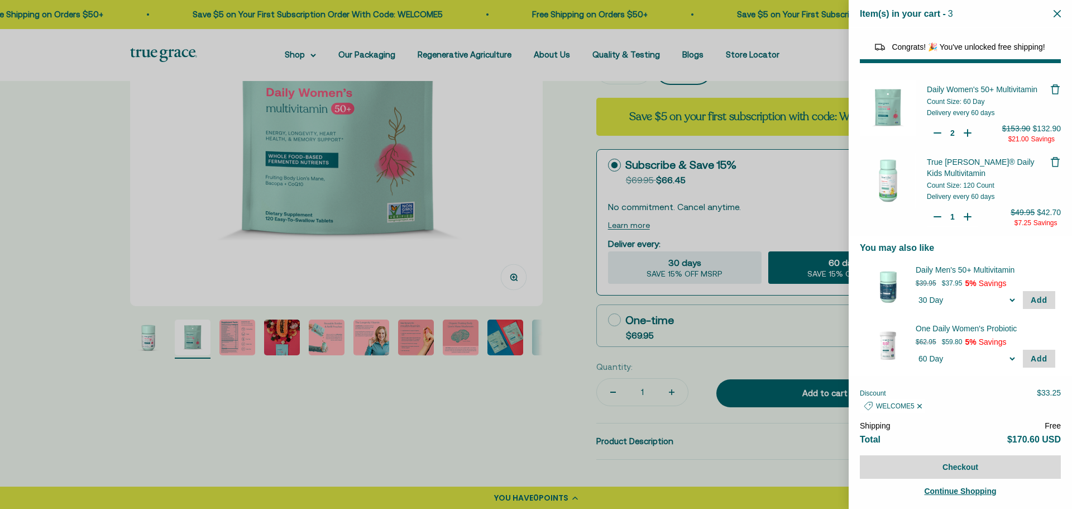
type input "1"
click at [934, 133] on icon "Your Cart" at bounding box center [937, 133] width 7 height 0
click at [963, 467] on button "Checkout" at bounding box center [960, 466] width 201 height 23
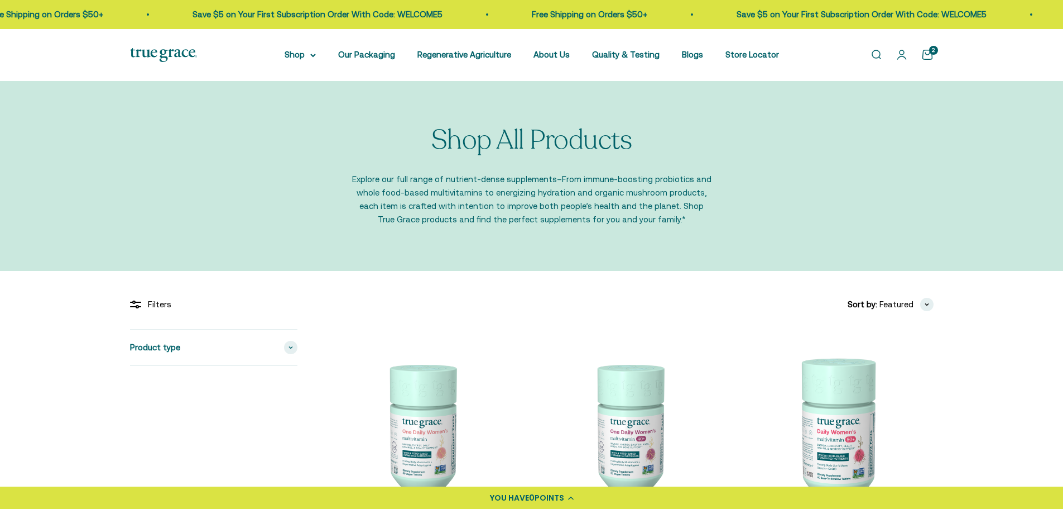
click at [930, 55] on div "2" at bounding box center [933, 50] width 9 height 9
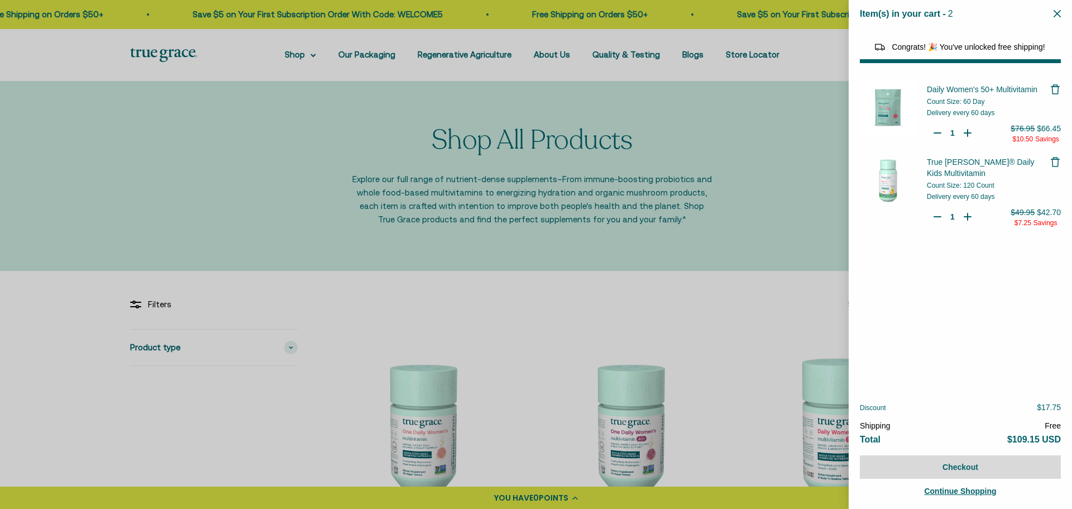
select select "44882812010710"
select select "44878154563798"
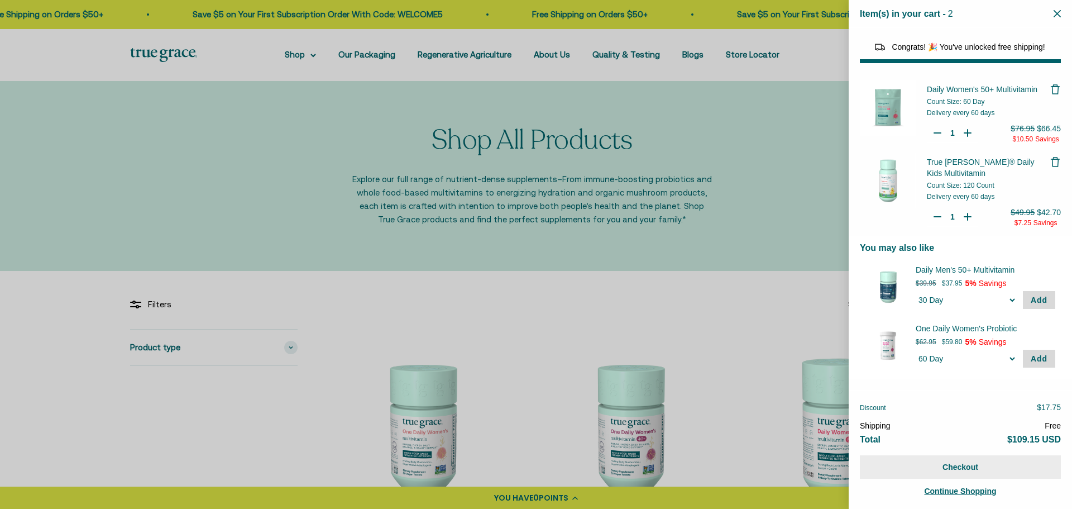
click at [955, 468] on button "Checkout" at bounding box center [960, 466] width 201 height 23
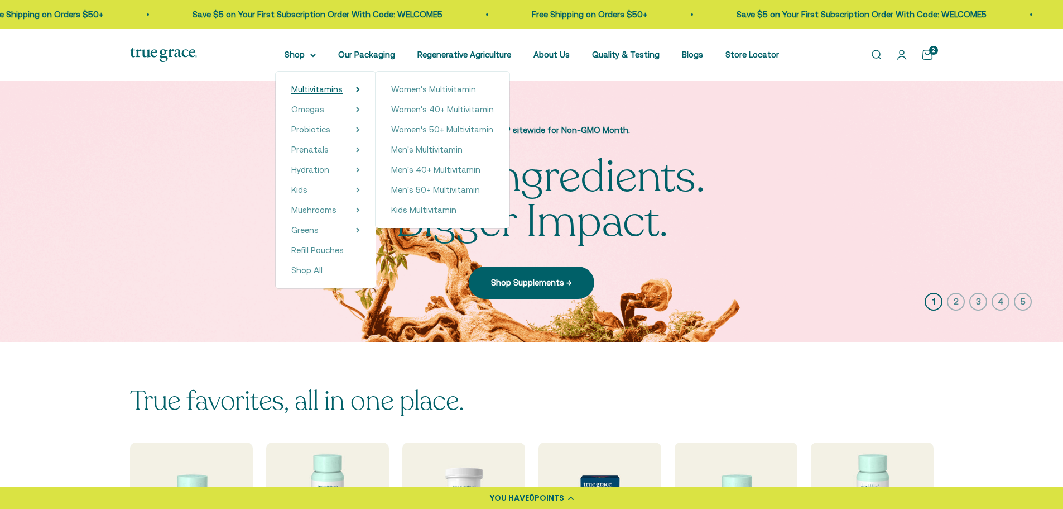
click at [317, 89] on span "Multivitamins" at bounding box center [316, 88] width 51 height 9
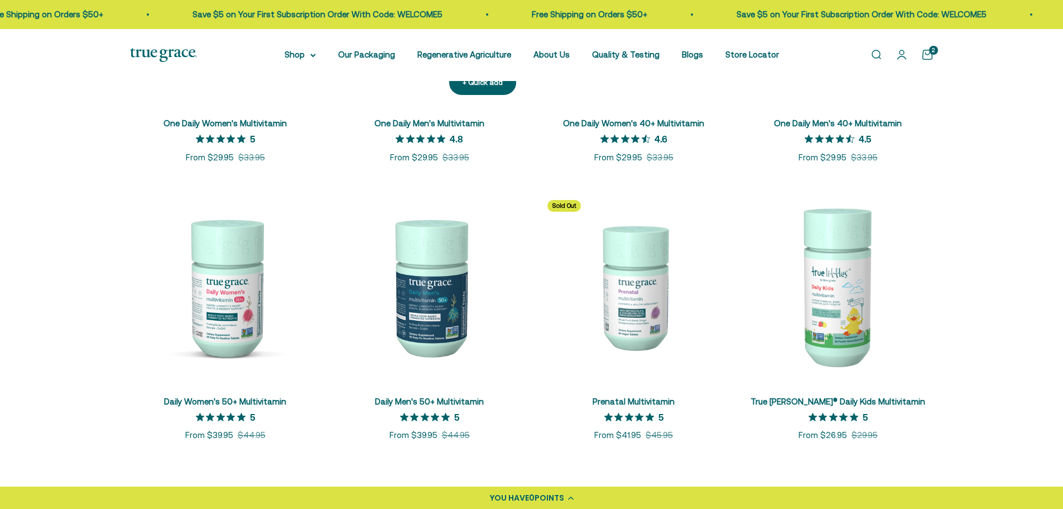
scroll to position [391, 0]
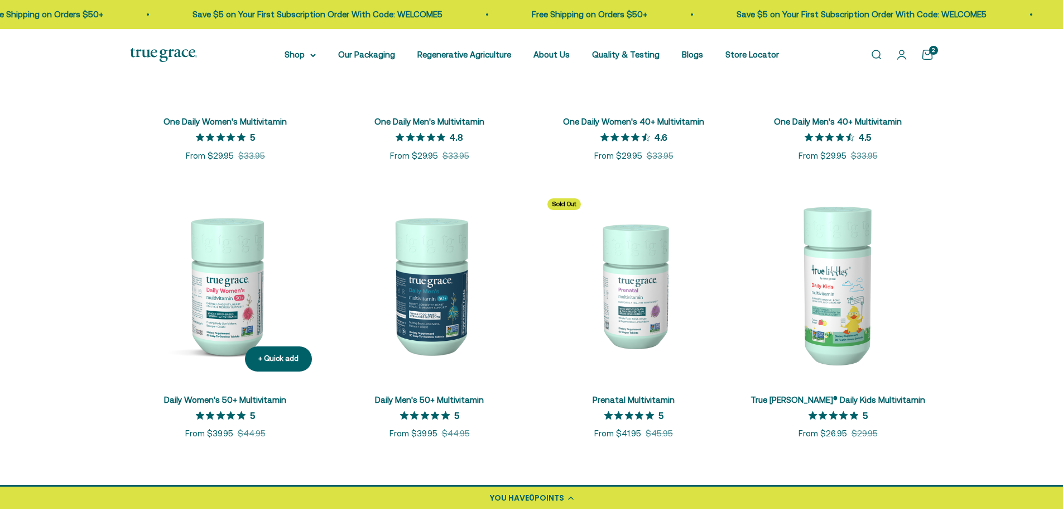
click at [262, 397] on link "Daily Women's 50+ Multivitamin" at bounding box center [225, 399] width 122 height 9
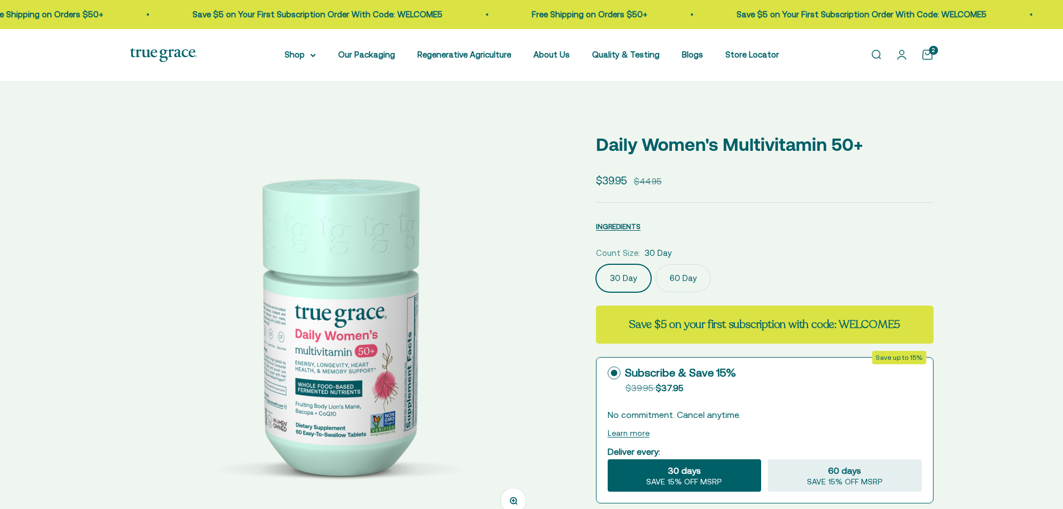
select select "3"
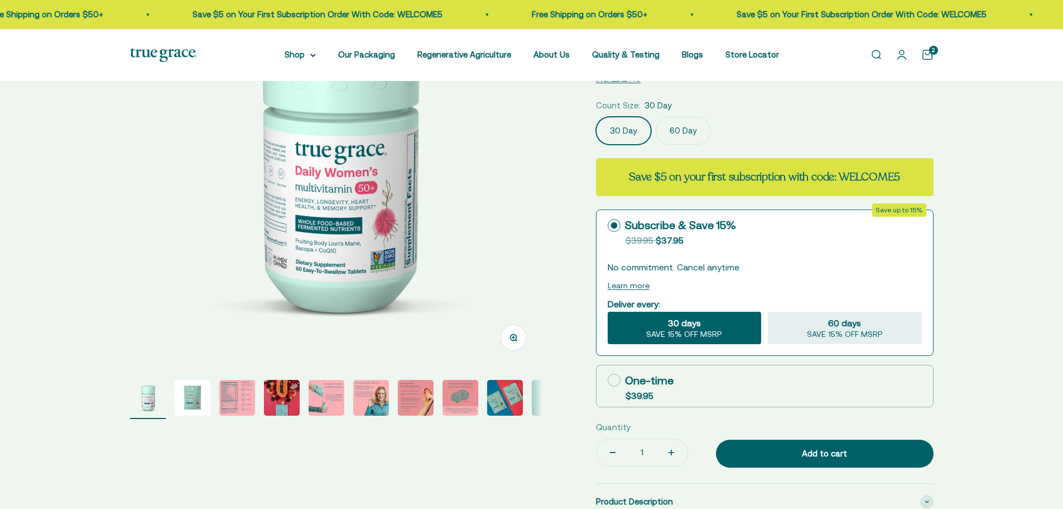
scroll to position [167, 0]
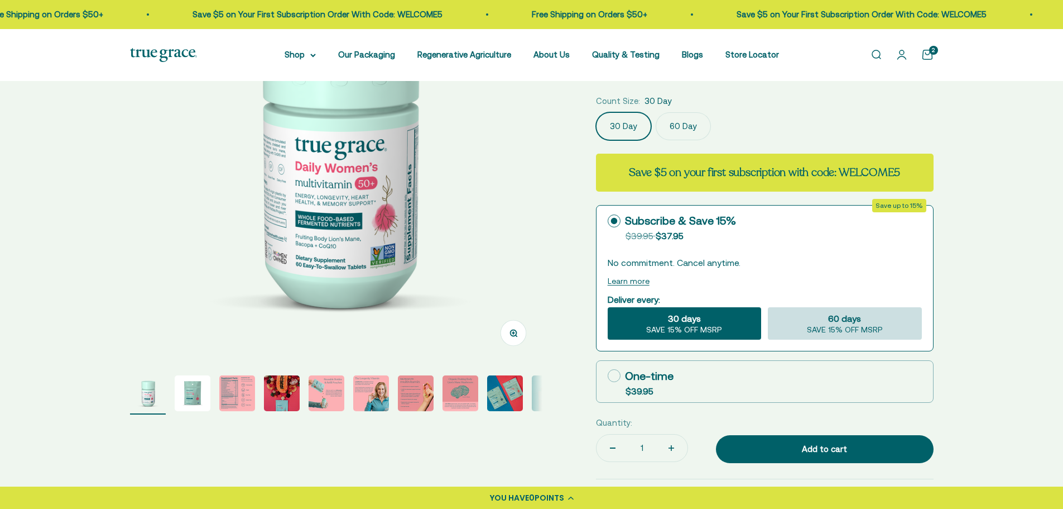
click at [842, 332] on span "SAVE 15% OFF MSRP" at bounding box center [845, 330] width 76 height 10
click at [768, 307] on input "60 days SAVE 15% OFF MSRP" at bounding box center [767, 306] width 1 height 1
radio input "true"
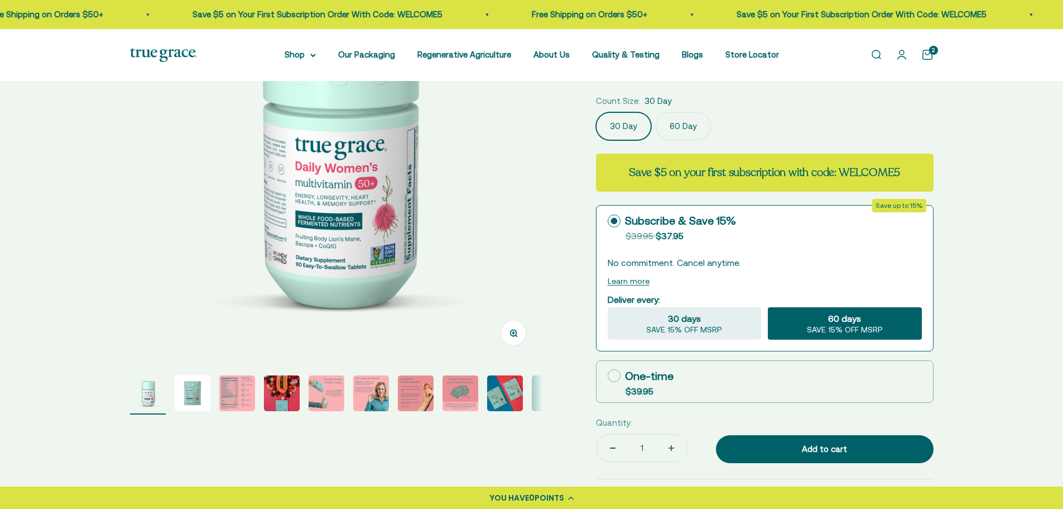
click at [678, 130] on label "60 Day" at bounding box center [683, 126] width 55 height 28
click at [596, 112] on input "60 Day" at bounding box center [596, 112] width 1 height 1
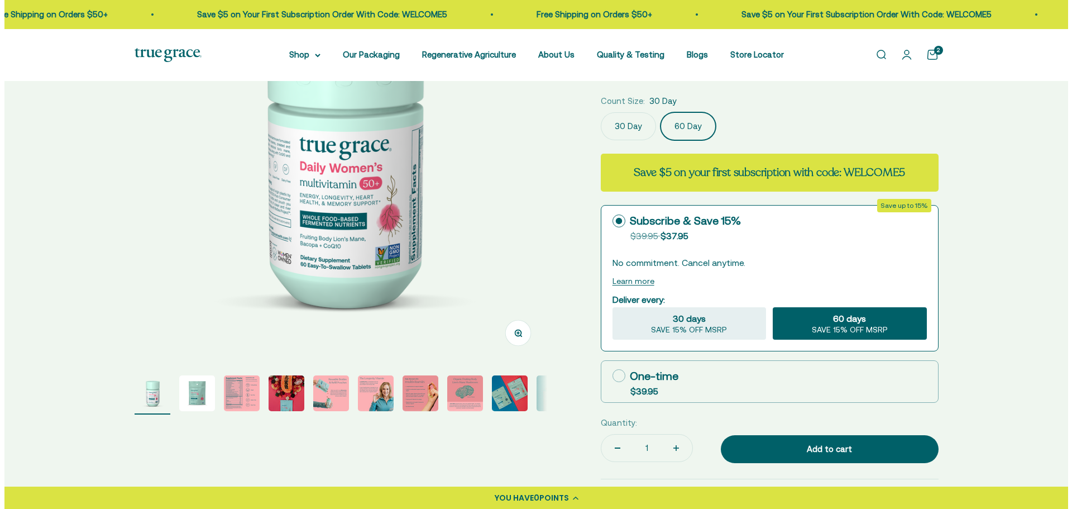
scroll to position [0, 426]
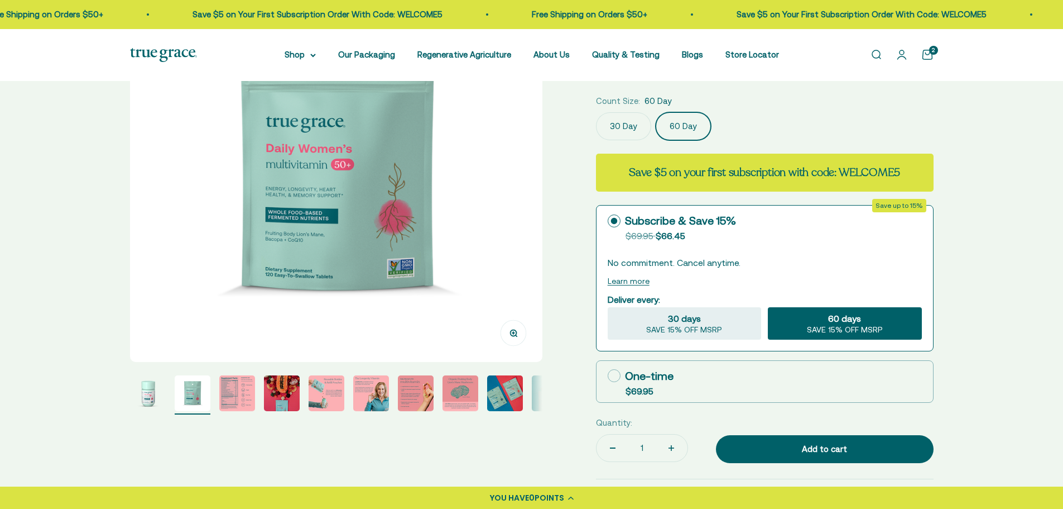
click at [641, 364] on label "One-time $69.95" at bounding box center [765, 381] width 337 height 41
click at [608, 375] on input "One-time $69.95" at bounding box center [607, 375] width 1 height 1
radio input "true"
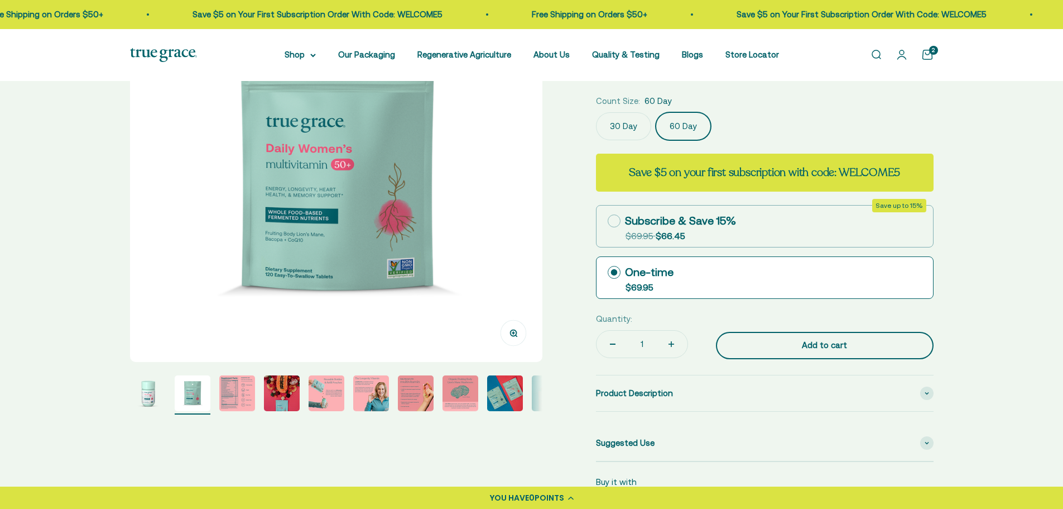
click at [836, 348] on div "Add to cart" at bounding box center [824, 344] width 173 height 13
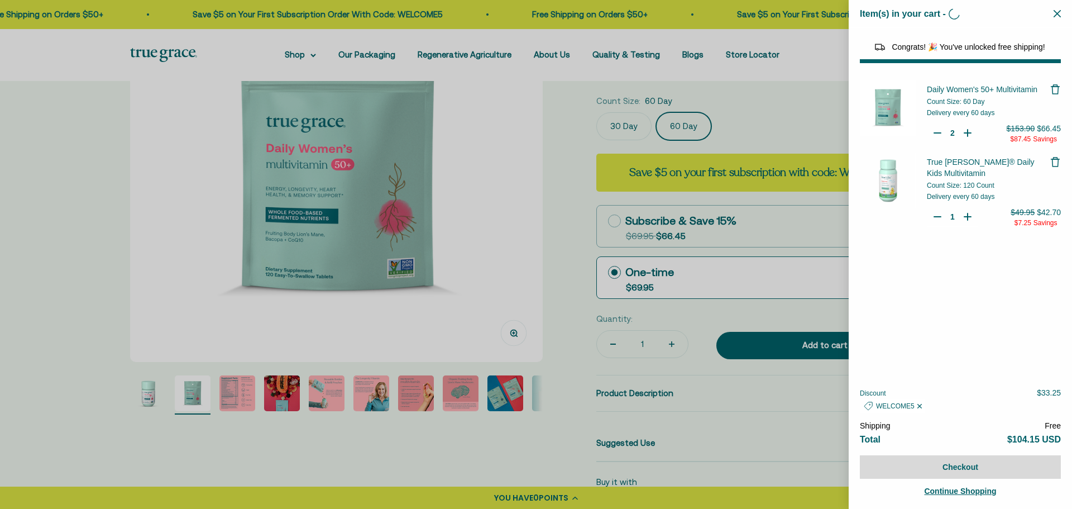
type input "1"
select select "44882812010710"
select select "44878154563798"
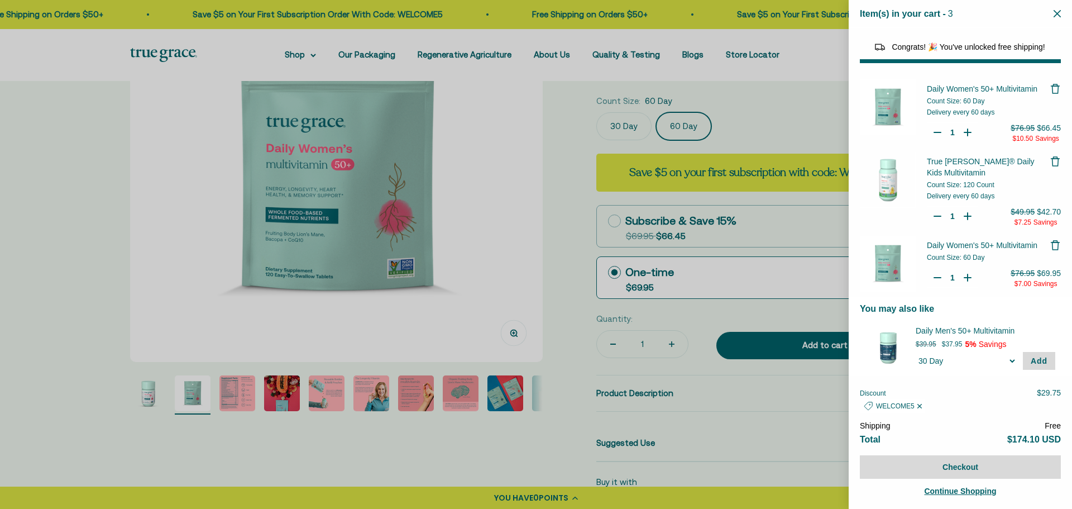
scroll to position [0, 0]
click at [953, 490] on span "Continue Shopping" at bounding box center [960, 490] width 72 height 9
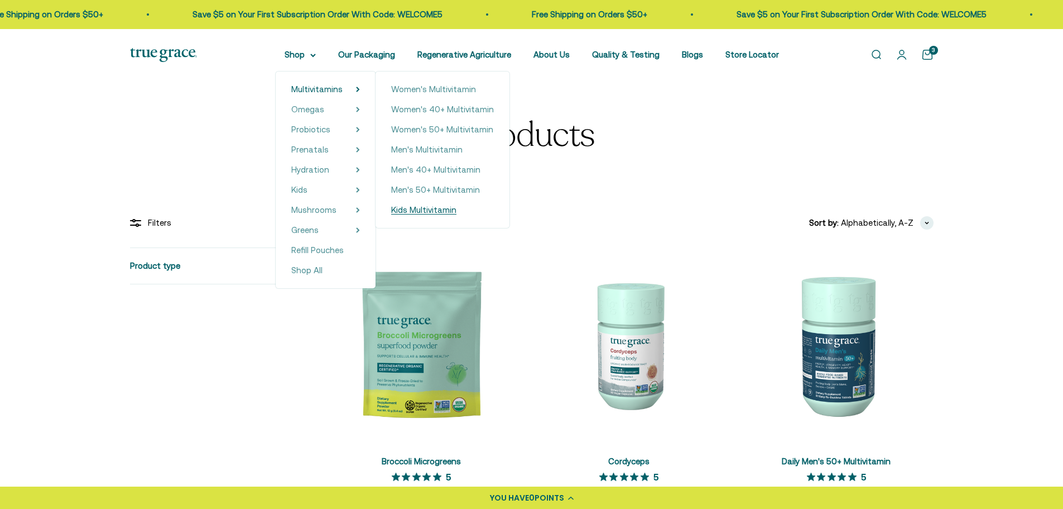
click at [427, 209] on span "Kids Multivitamin" at bounding box center [423, 209] width 65 height 9
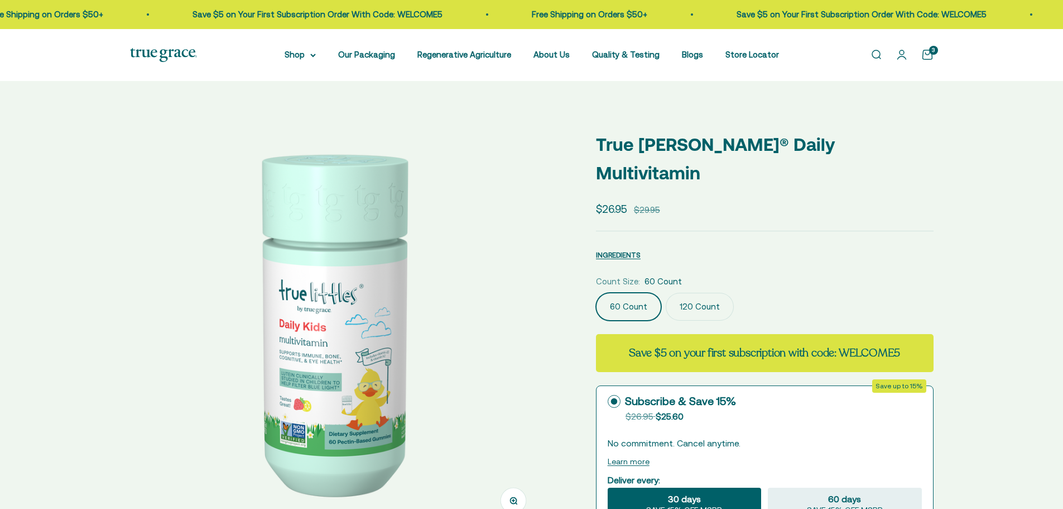
click at [704, 275] on div "Count Size: 60 Count" at bounding box center [765, 281] width 338 height 13
select select "3"
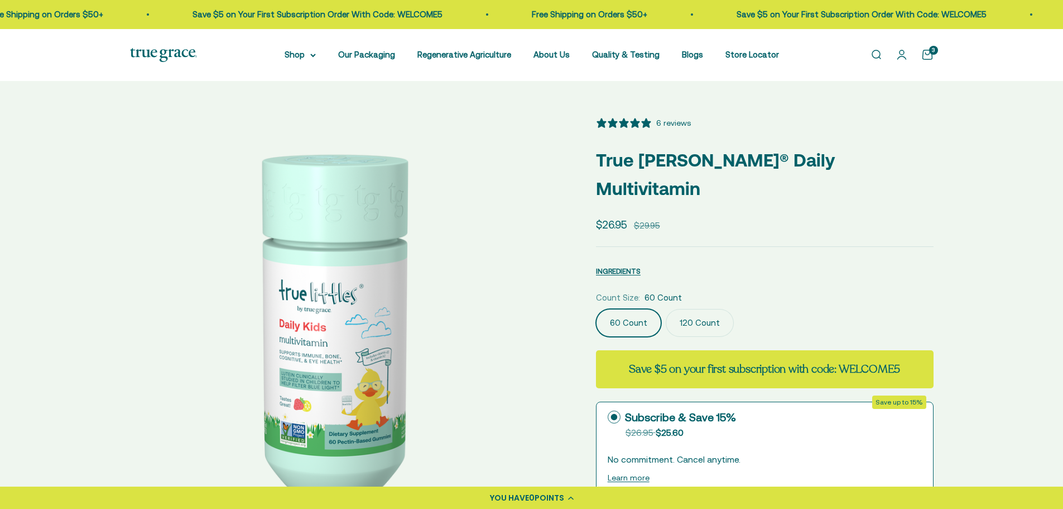
click at [701, 309] on label "120 Count" at bounding box center [700, 323] width 68 height 28
click at [596, 308] on input "120 Count" at bounding box center [596, 308] width 1 height 1
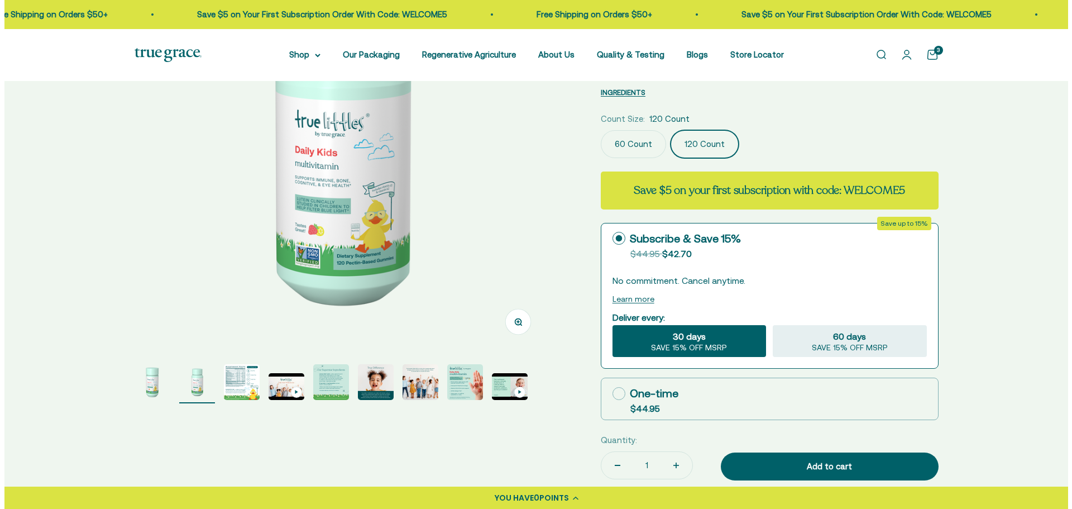
scroll to position [223, 0]
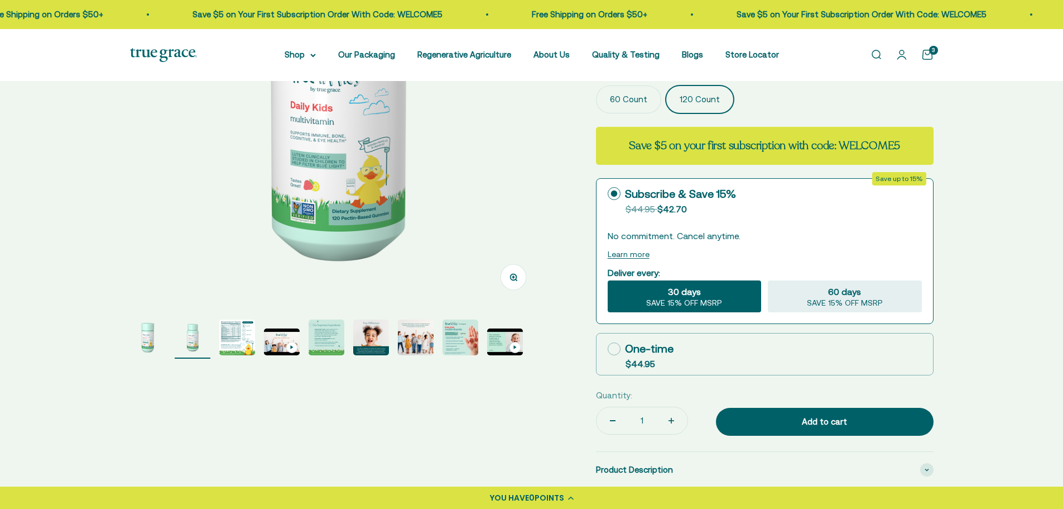
click at [606, 333] on label "One-time $44.95" at bounding box center [765, 353] width 337 height 41
click at [607, 348] on input "One-time $44.95" at bounding box center [607, 348] width 1 height 1
radio input "true"
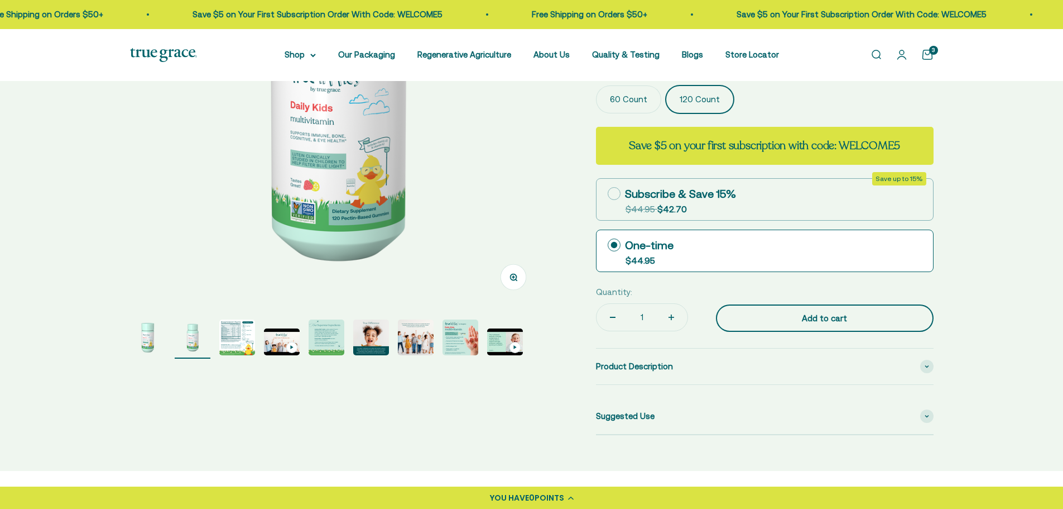
click at [821, 311] on div "Add to cart" at bounding box center [824, 317] width 173 height 13
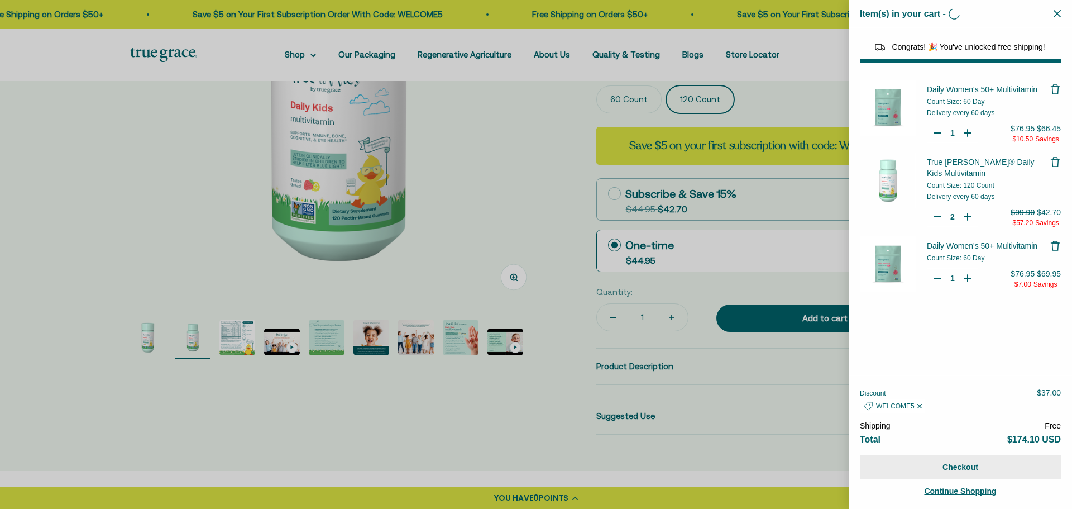
type input "1"
click at [962, 467] on button "Checkout" at bounding box center [960, 466] width 201 height 23
select select "44882812010710"
select select "44878154563798"
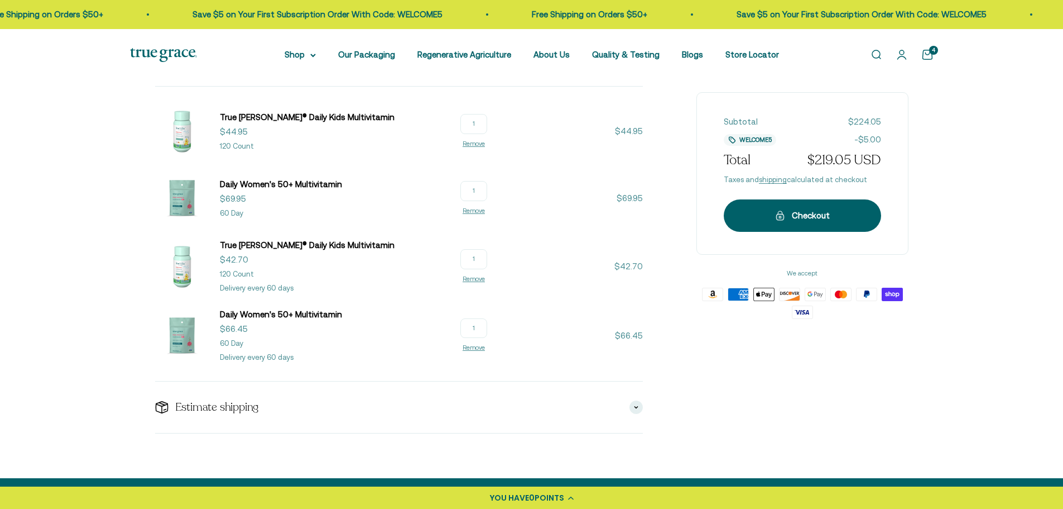
scroll to position [167, 0]
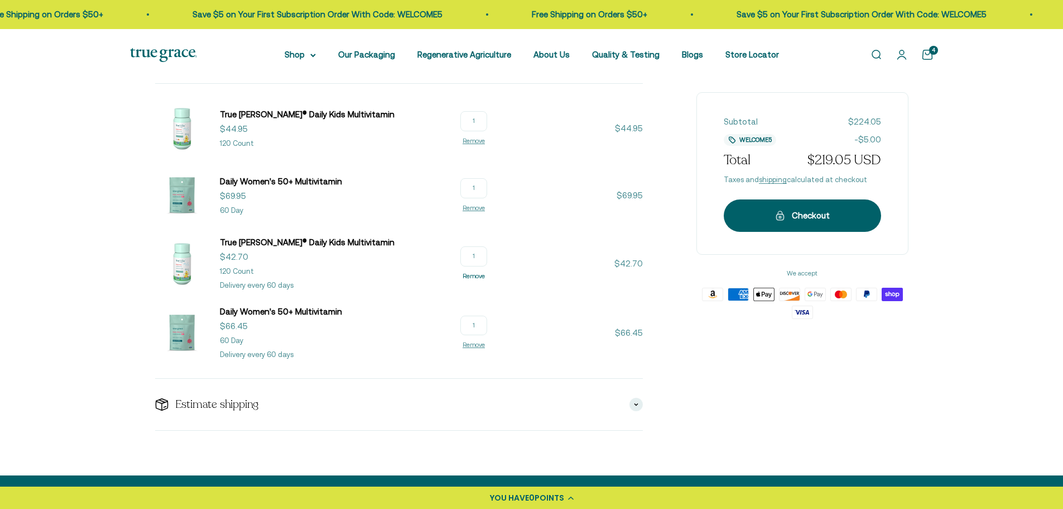
click at [474, 277] on link "Remove" at bounding box center [474, 275] width 22 height 7
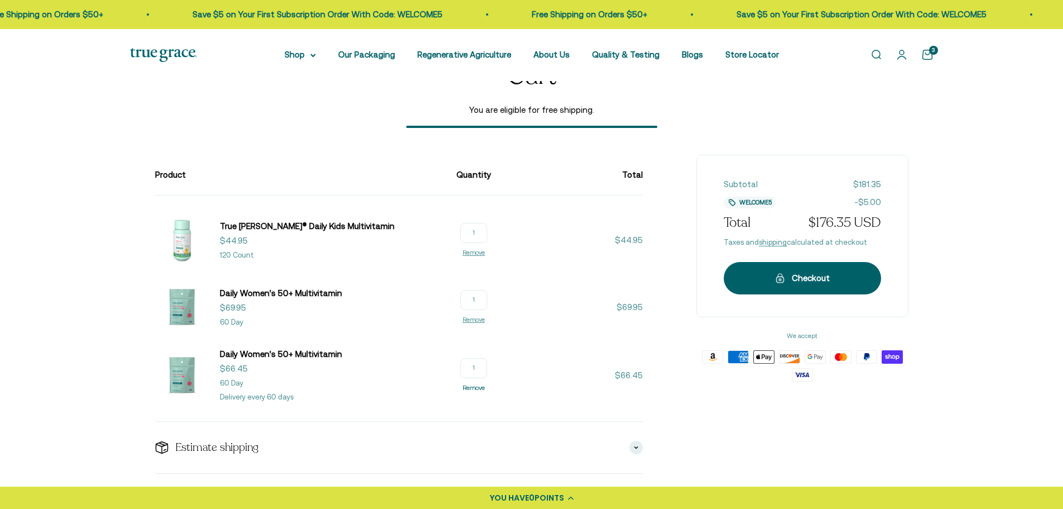
click at [473, 387] on link "Remove" at bounding box center [474, 387] width 22 height 7
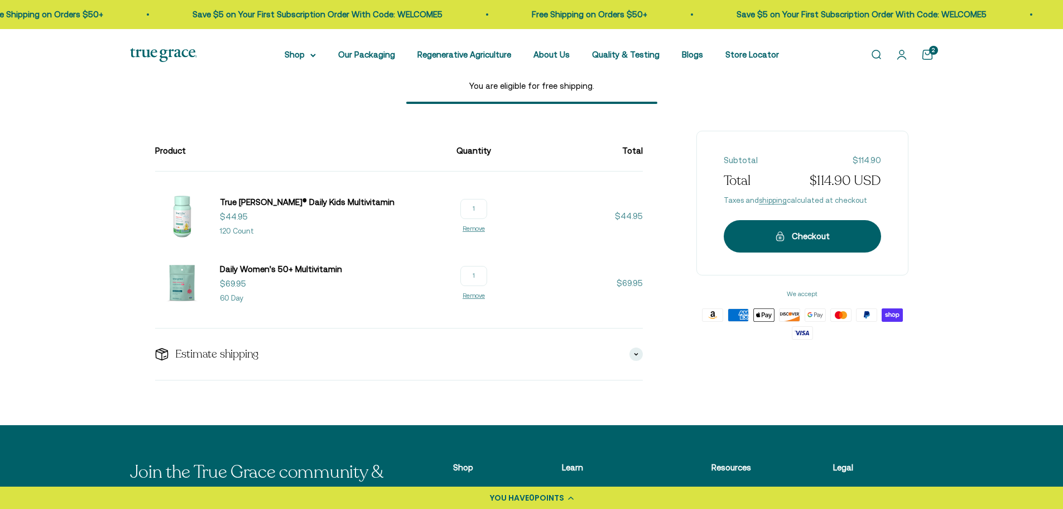
scroll to position [112, 0]
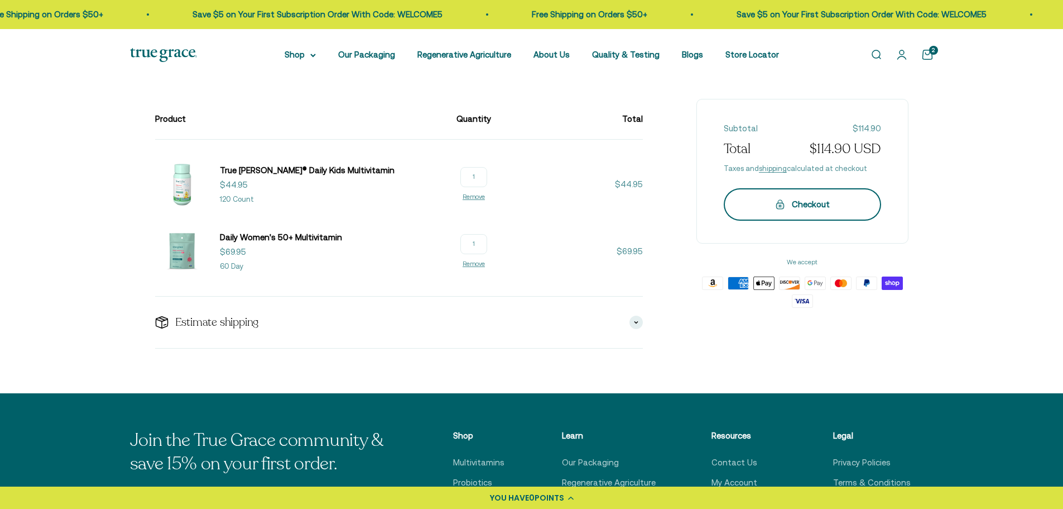
click at [792, 202] on div "Checkout" at bounding box center [802, 204] width 113 height 13
